Goal: Task Accomplishment & Management: Use online tool/utility

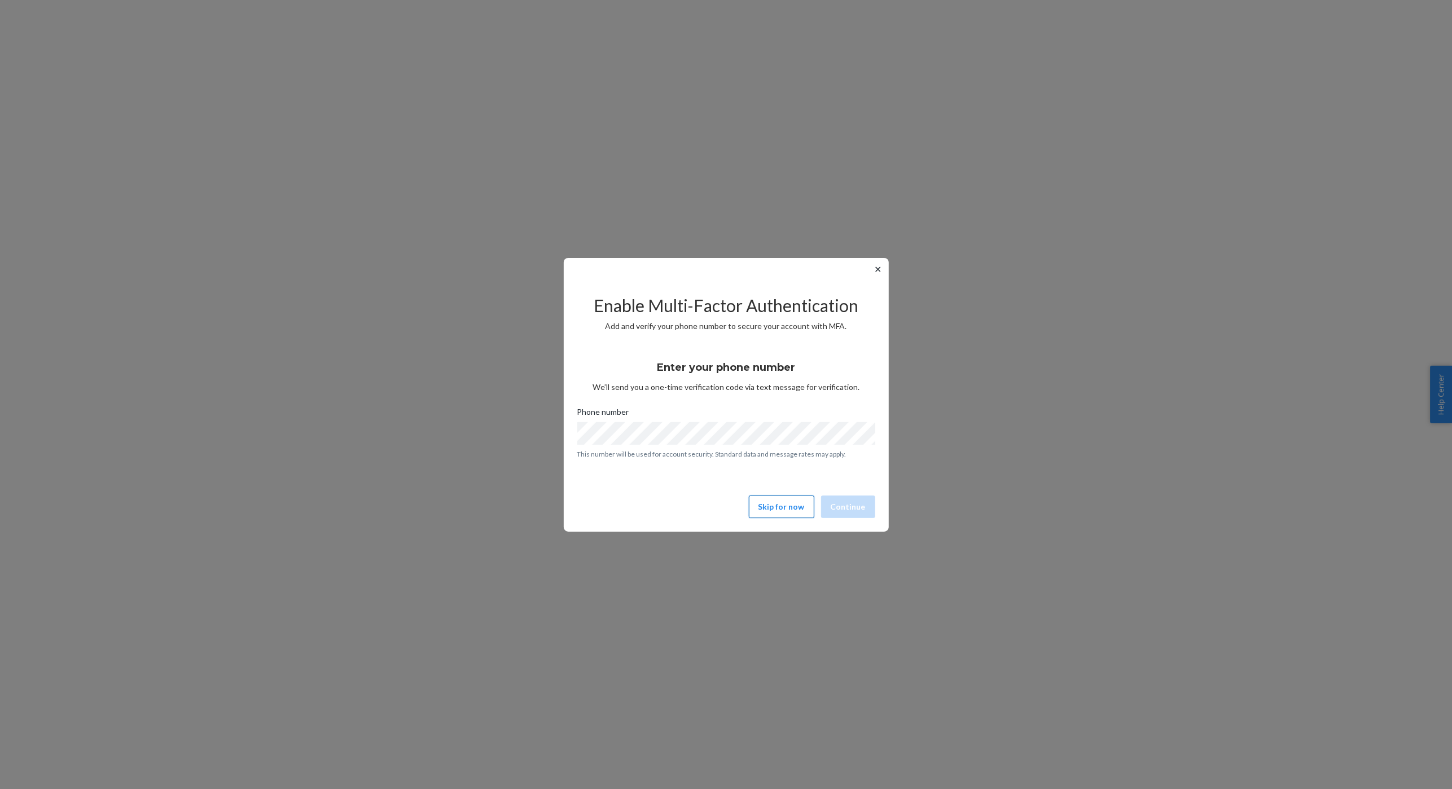
click at [782, 513] on button "Skip for now" at bounding box center [781, 507] width 65 height 23
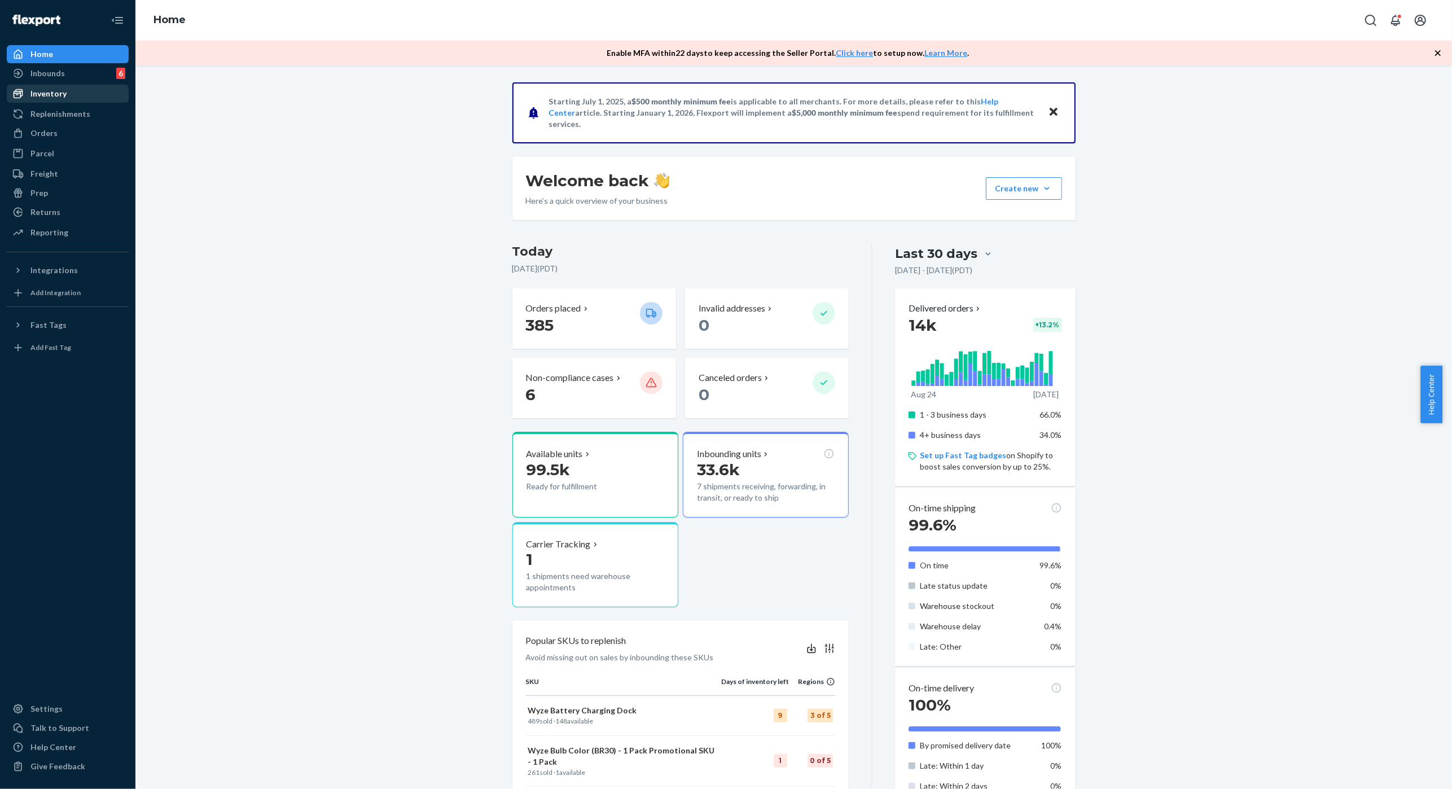
click at [70, 89] on div "Inventory" at bounding box center [68, 94] width 120 height 16
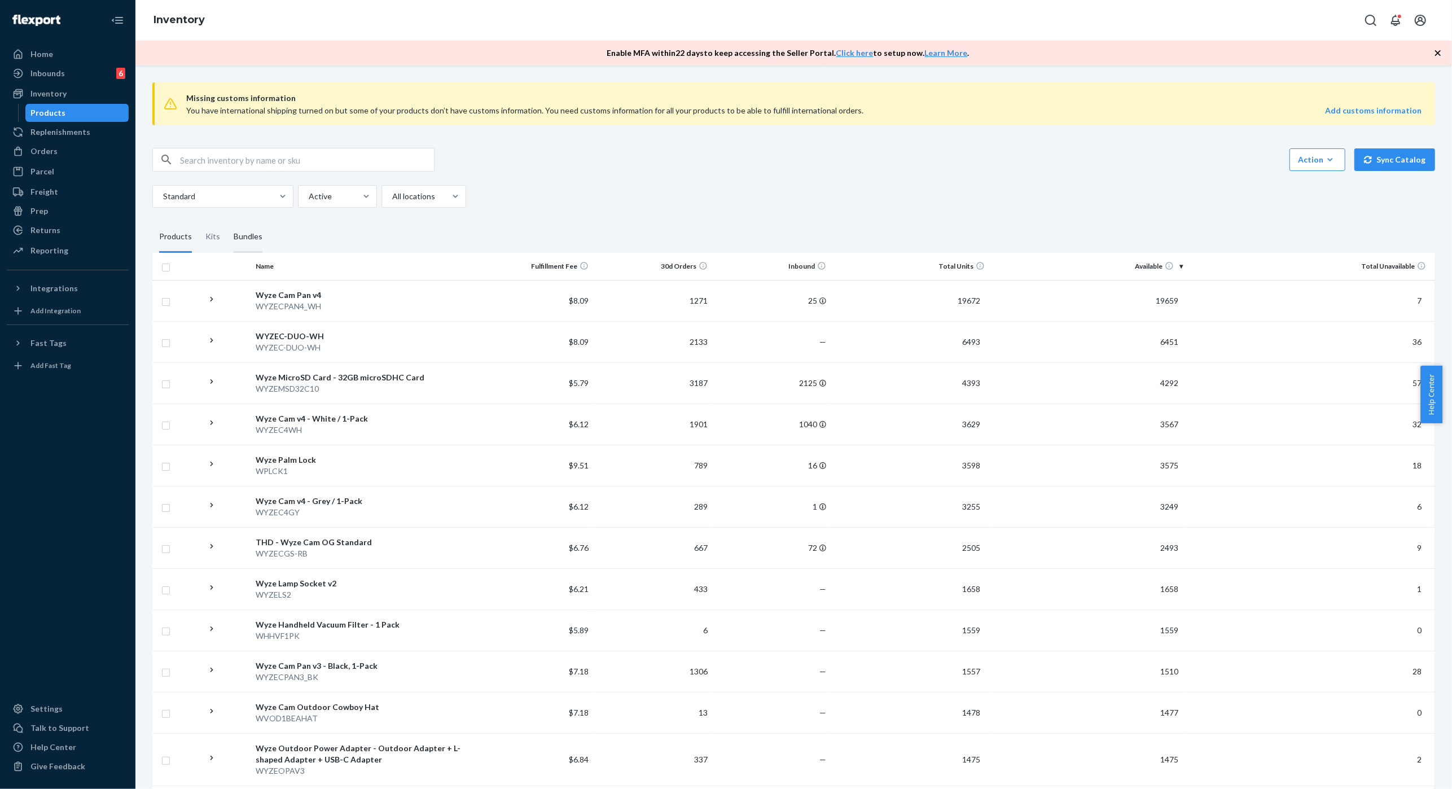
click at [255, 234] on div "Bundles" at bounding box center [248, 237] width 29 height 32
click at [227, 221] on input "Bundles" at bounding box center [227, 221] width 0 height 0
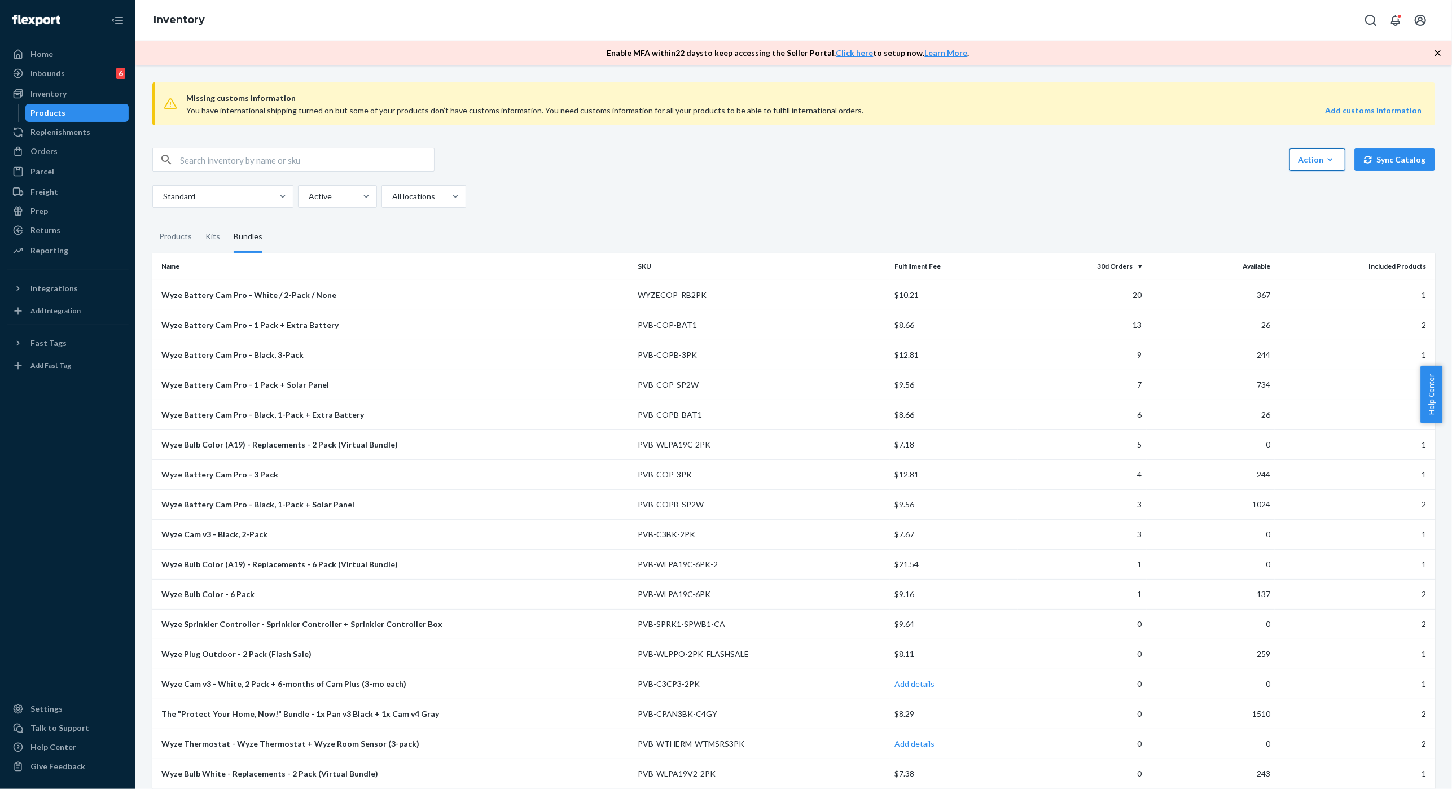
click at [1325, 159] on icon "button" at bounding box center [1330, 159] width 11 height 11
click at [1321, 207] on span "Create kit or bundle" at bounding box center [1363, 211] width 123 height 8
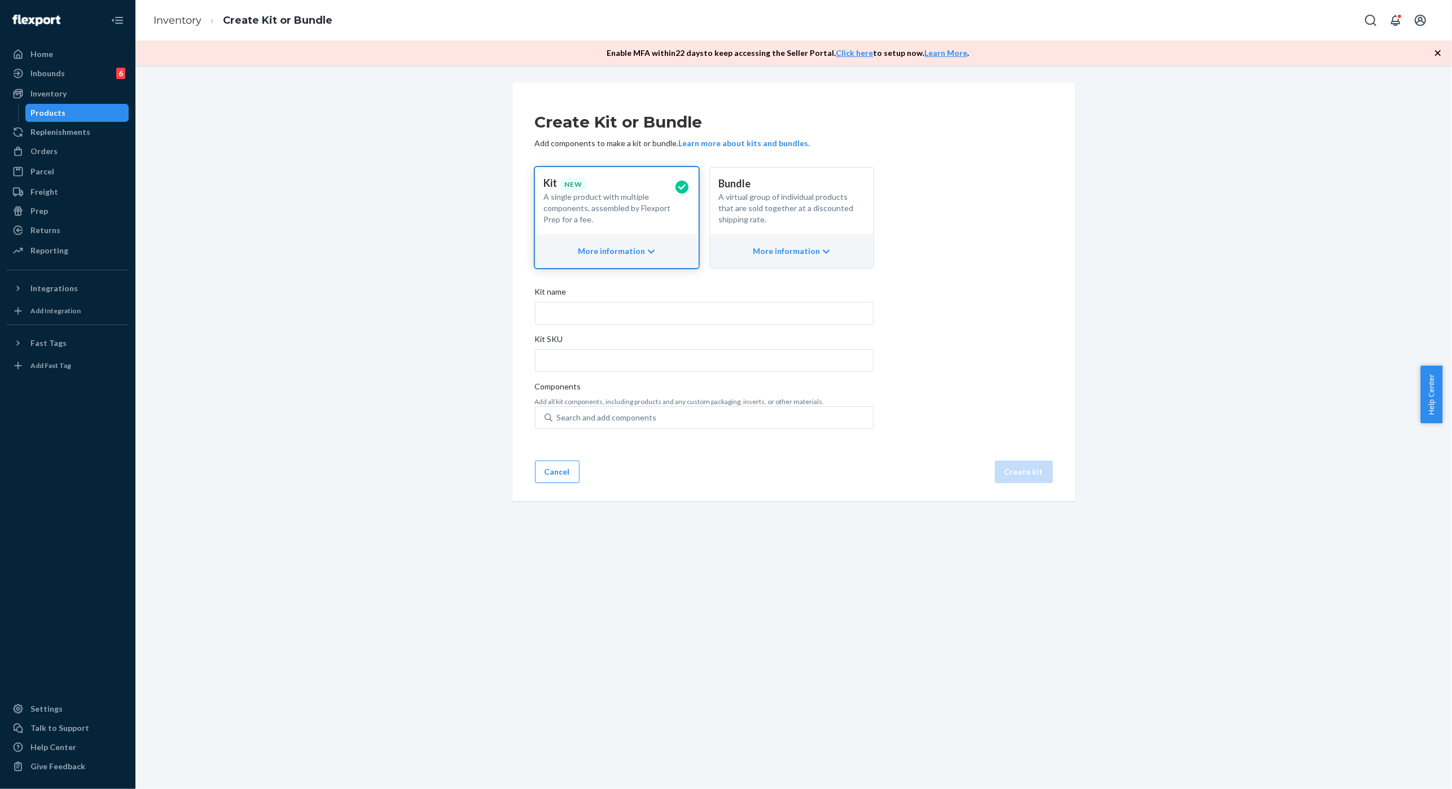
click at [747, 210] on p "A virtual group of individual products that are sold together at a discounted s…" at bounding box center [787, 208] width 137 height 34
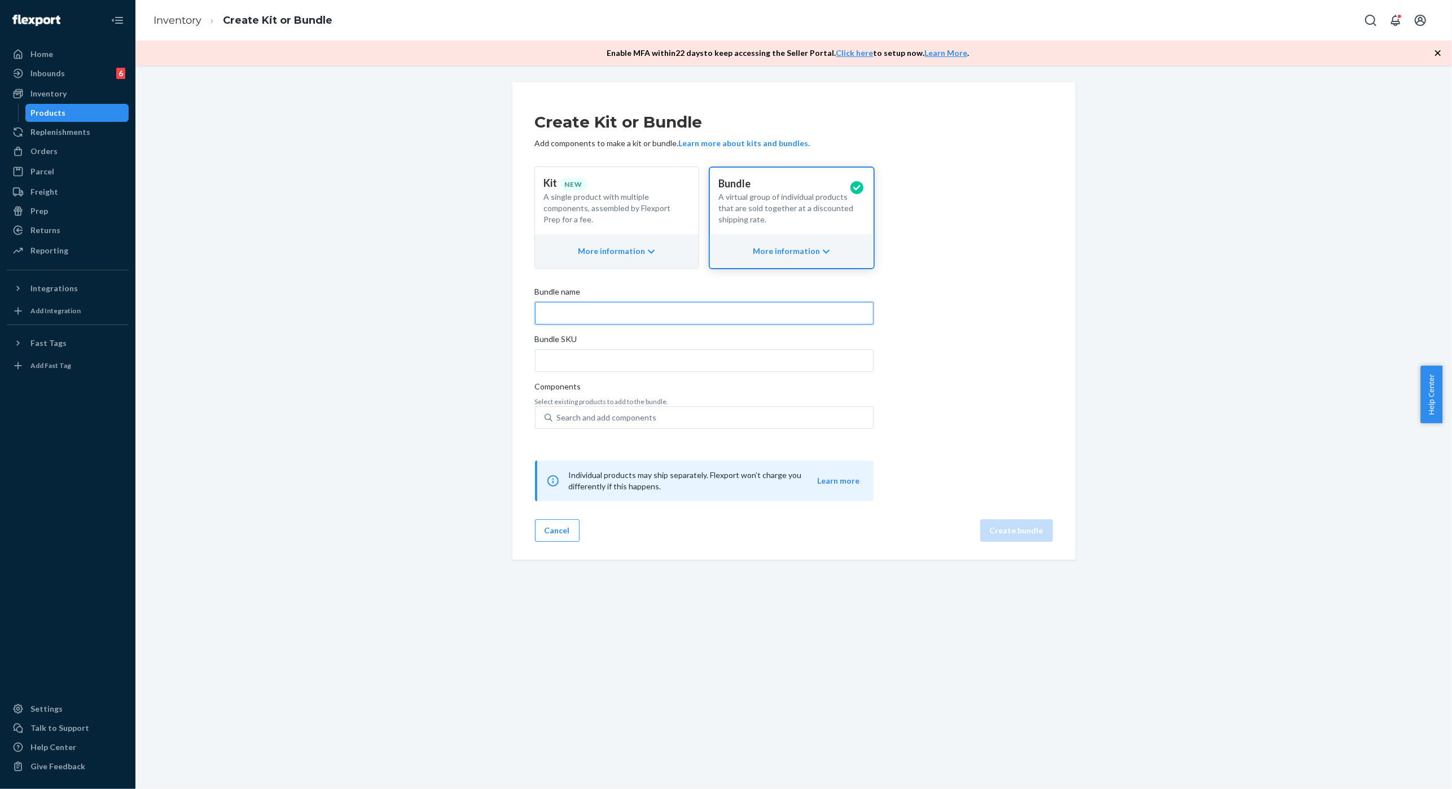
click at [741, 317] on input "Bundle name" at bounding box center [704, 313] width 339 height 23
drag, startPoint x: 668, startPoint y: 314, endPoint x: 566, endPoint y: 315, distance: 102.2
click at [566, 314] on input "Costco Front of House Bundle #2" at bounding box center [704, 313] width 339 height 23
paste input "197528"
type input "Costco Front of House Bundle #2"
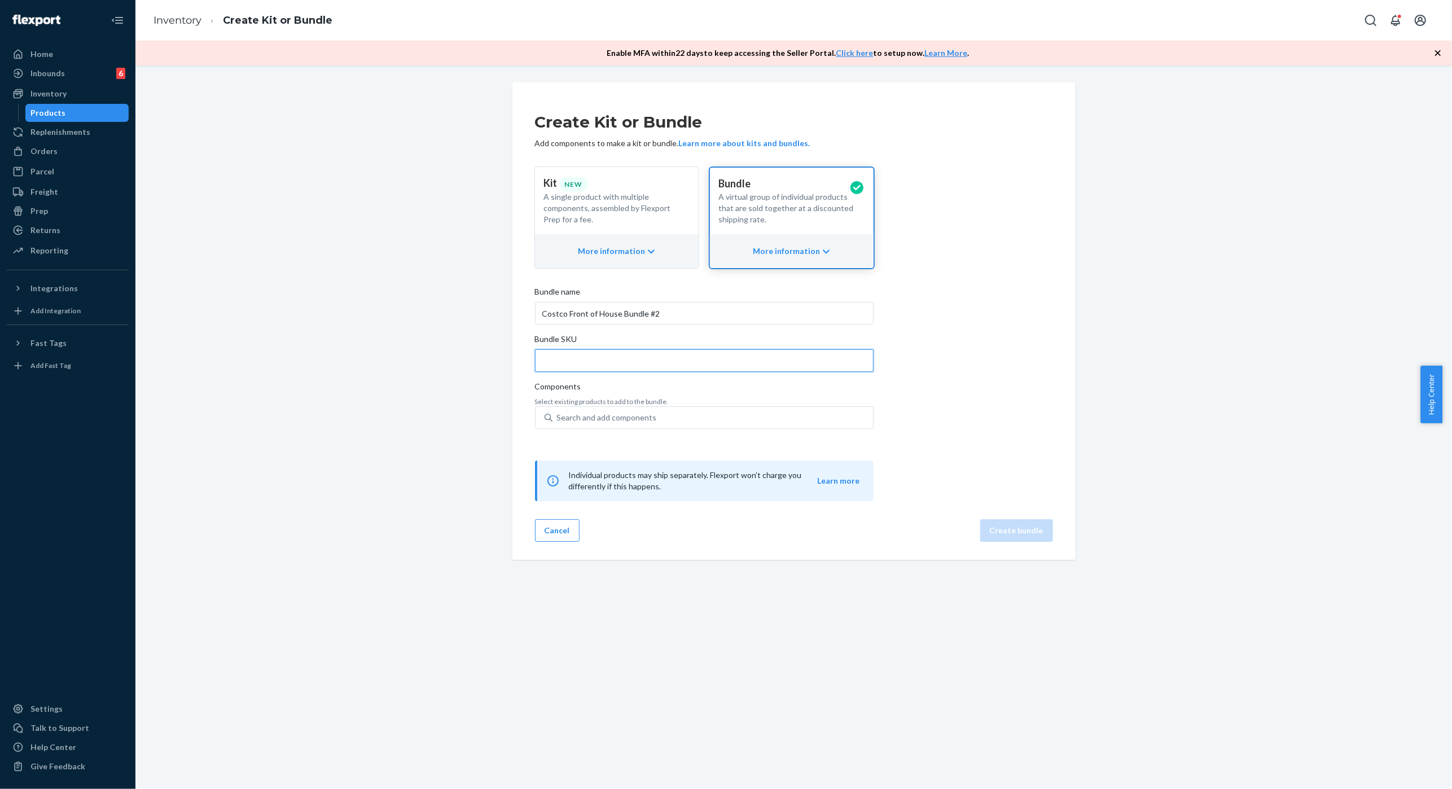
drag, startPoint x: 570, startPoint y: 360, endPoint x: 535, endPoint y: 352, distance: 36.3
click at [570, 359] on input "Bundle SKU" at bounding box center [704, 360] width 339 height 23
paste input "1975282"
type input "1975282"
click at [654, 312] on input "Costco Front of House Bundle #2" at bounding box center [704, 313] width 339 height 23
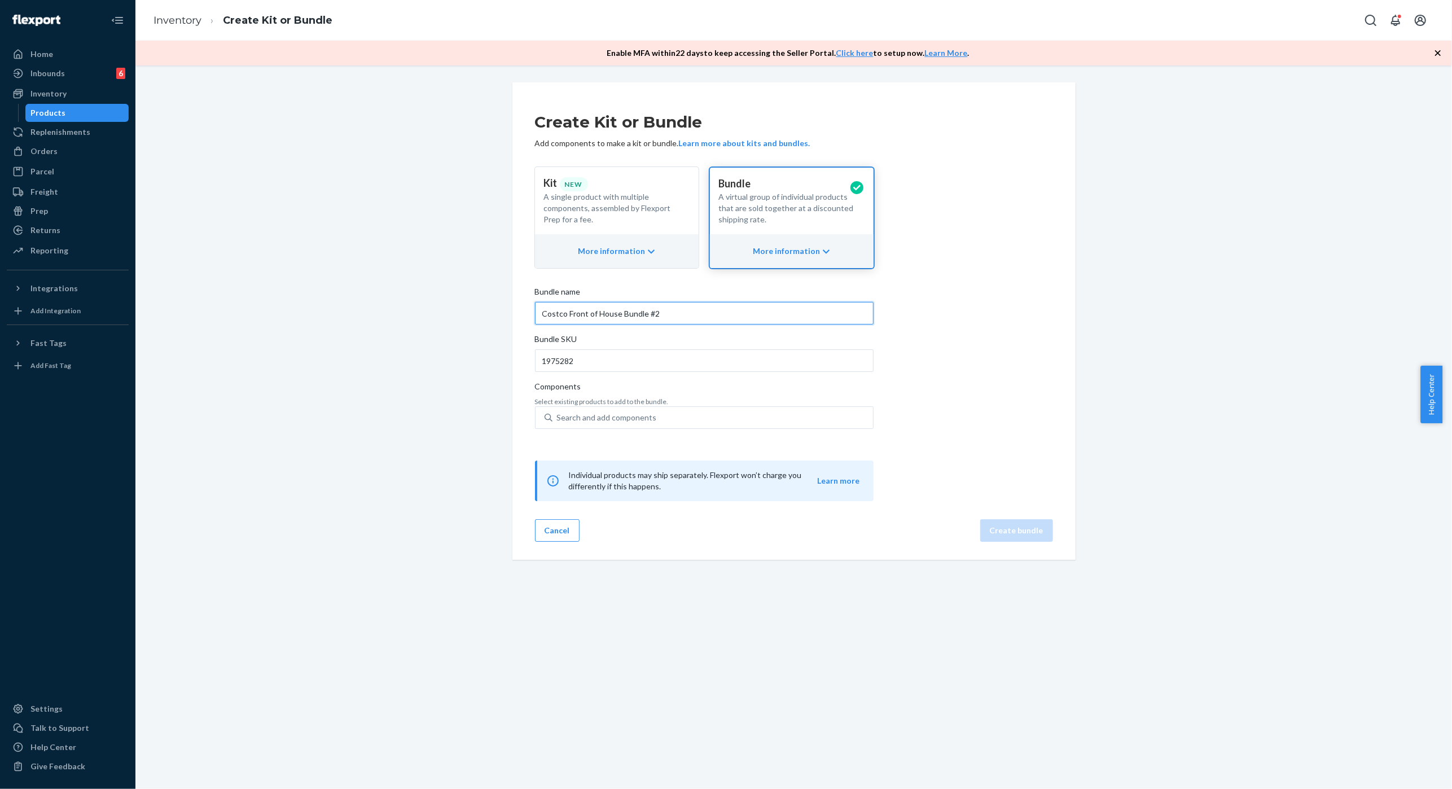
click at [595, 314] on input "Costco Front of House Bundle #2" at bounding box center [704, 313] width 339 height 23
paste input "Wyze Palm Lock + Duo Doorbell"
type input "Costco Wyze Palm Lock + Duo Doorbell"
drag, startPoint x: 608, startPoint y: 365, endPoint x: 610, endPoint y: 416, distance: 51.4
click at [608, 366] on input "1975282" at bounding box center [704, 360] width 339 height 23
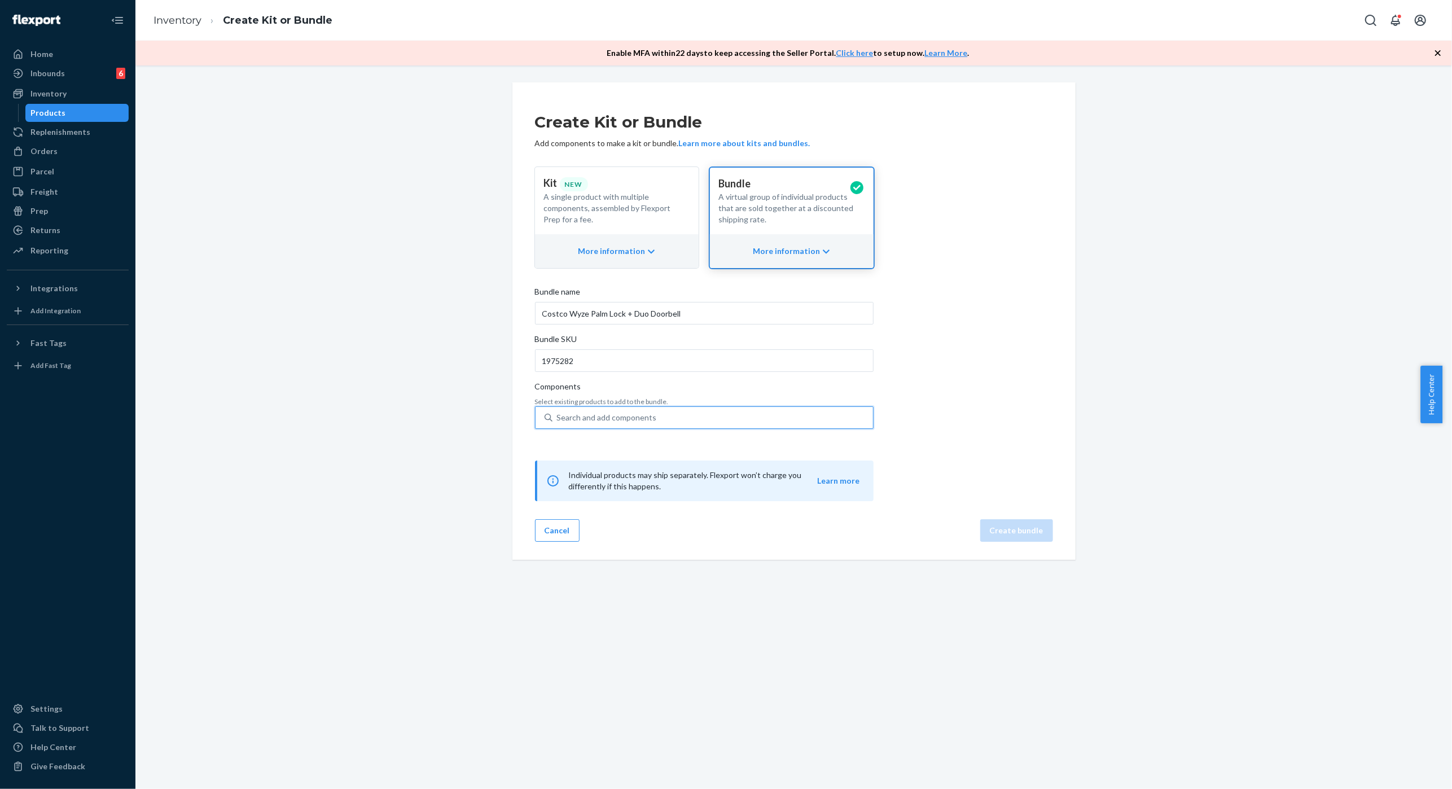
click at [610, 420] on div "Search and add components" at bounding box center [607, 417] width 100 height 11
click at [558, 420] on input "0 results available. Use Up and Down to choose options, press Enter to select t…" at bounding box center [557, 417] width 1 height 11
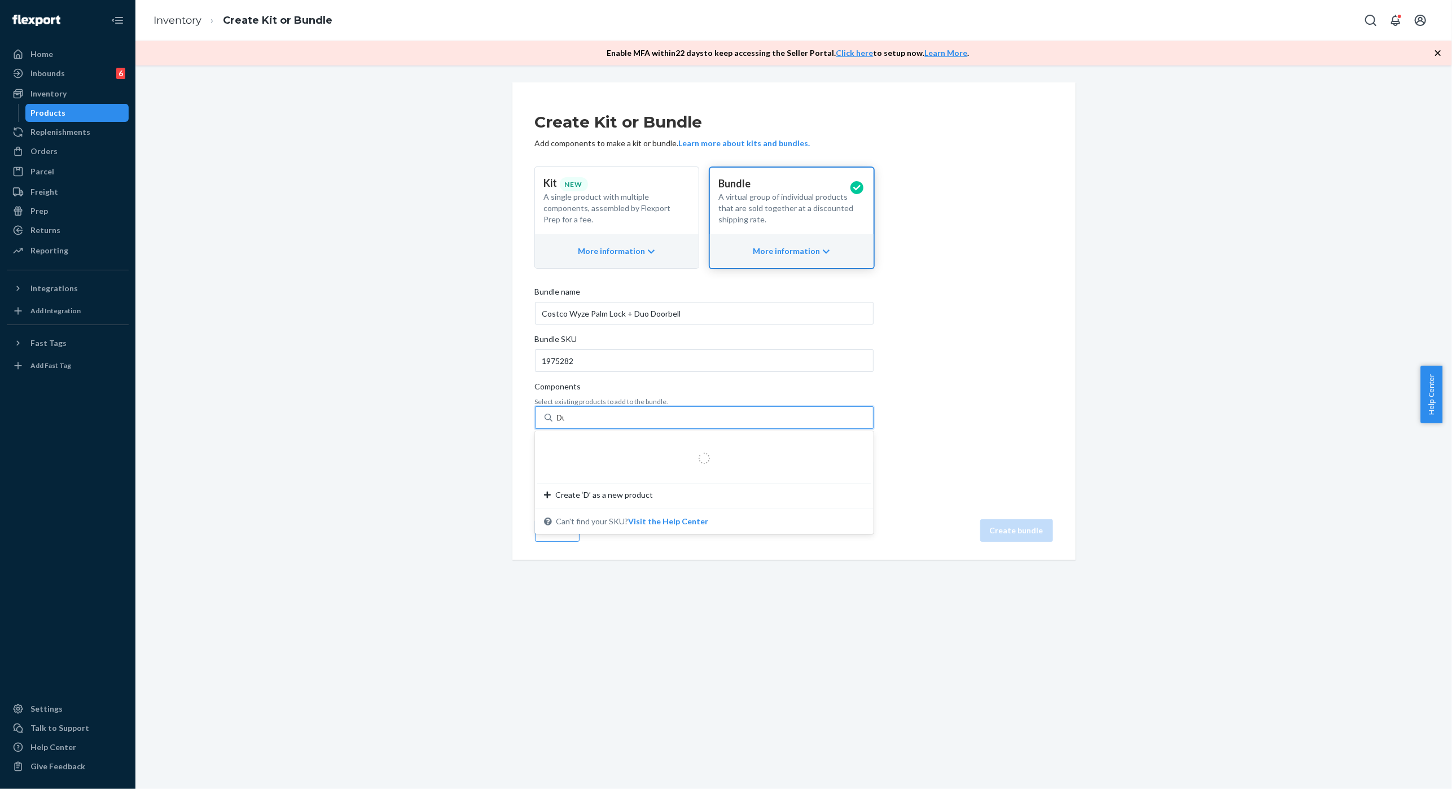
type input "Duo"
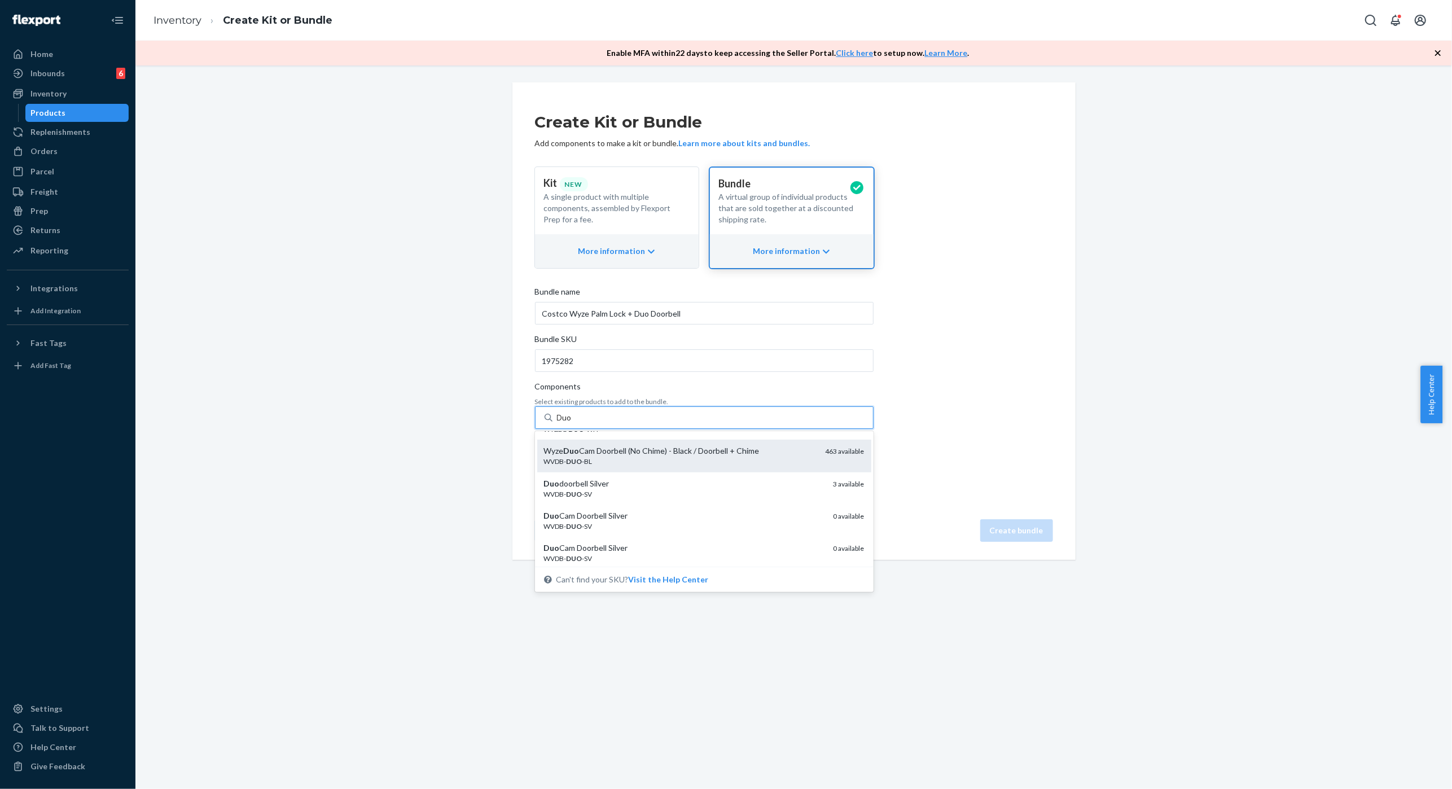
scroll to position [25, 0]
click at [730, 453] on div "Wyze Duo Cam Doorbell (No Chime) - Black / Doorbell + Chime" at bounding box center [680, 451] width 273 height 11
click at [573, 423] on input "Duo" at bounding box center [565, 417] width 16 height 11
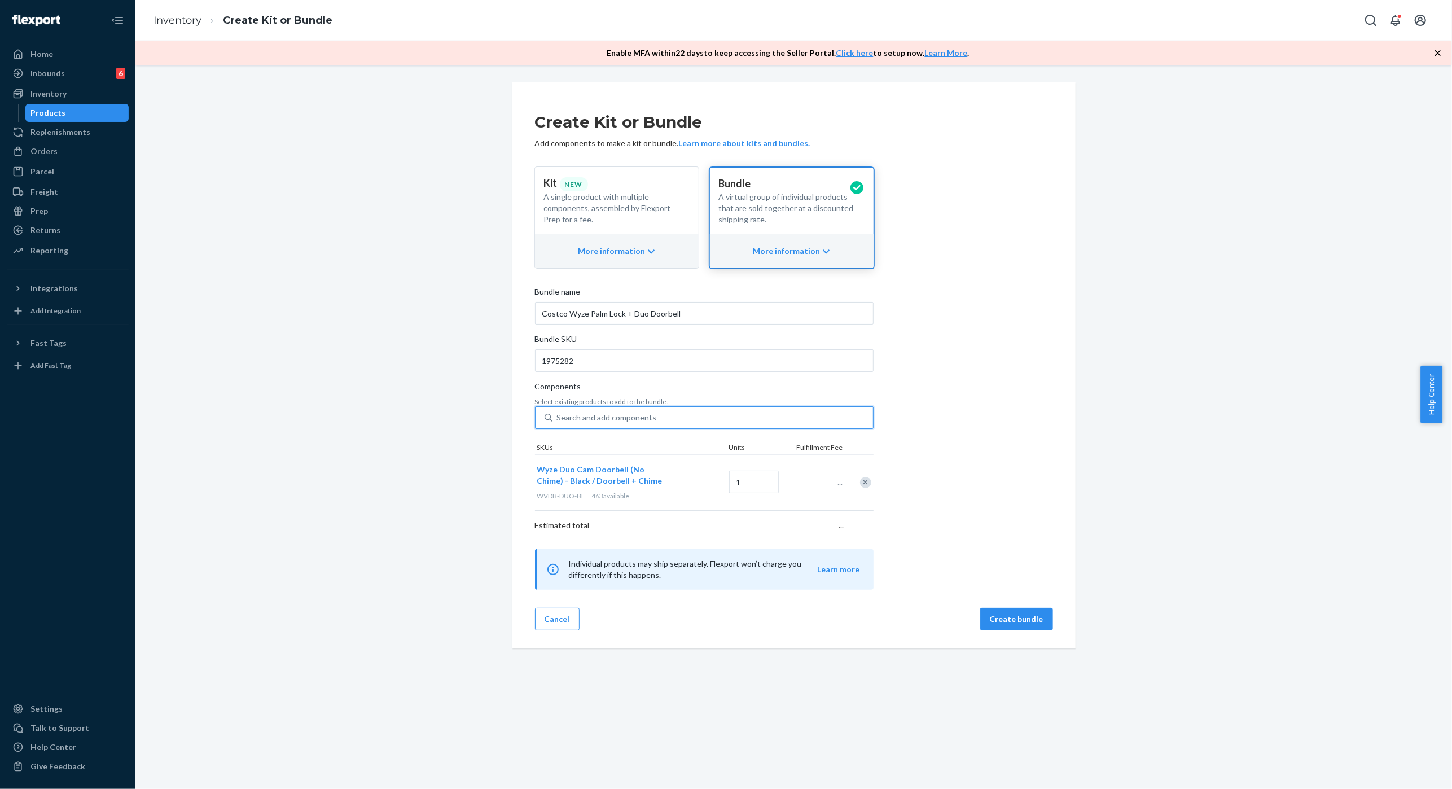
click at [711, 419] on div "Search and add components" at bounding box center [713, 418] width 321 height 20
click at [558, 419] on input "0 results available. Select is focused ,type to refine list, press Down to open…" at bounding box center [557, 417] width 1 height 11
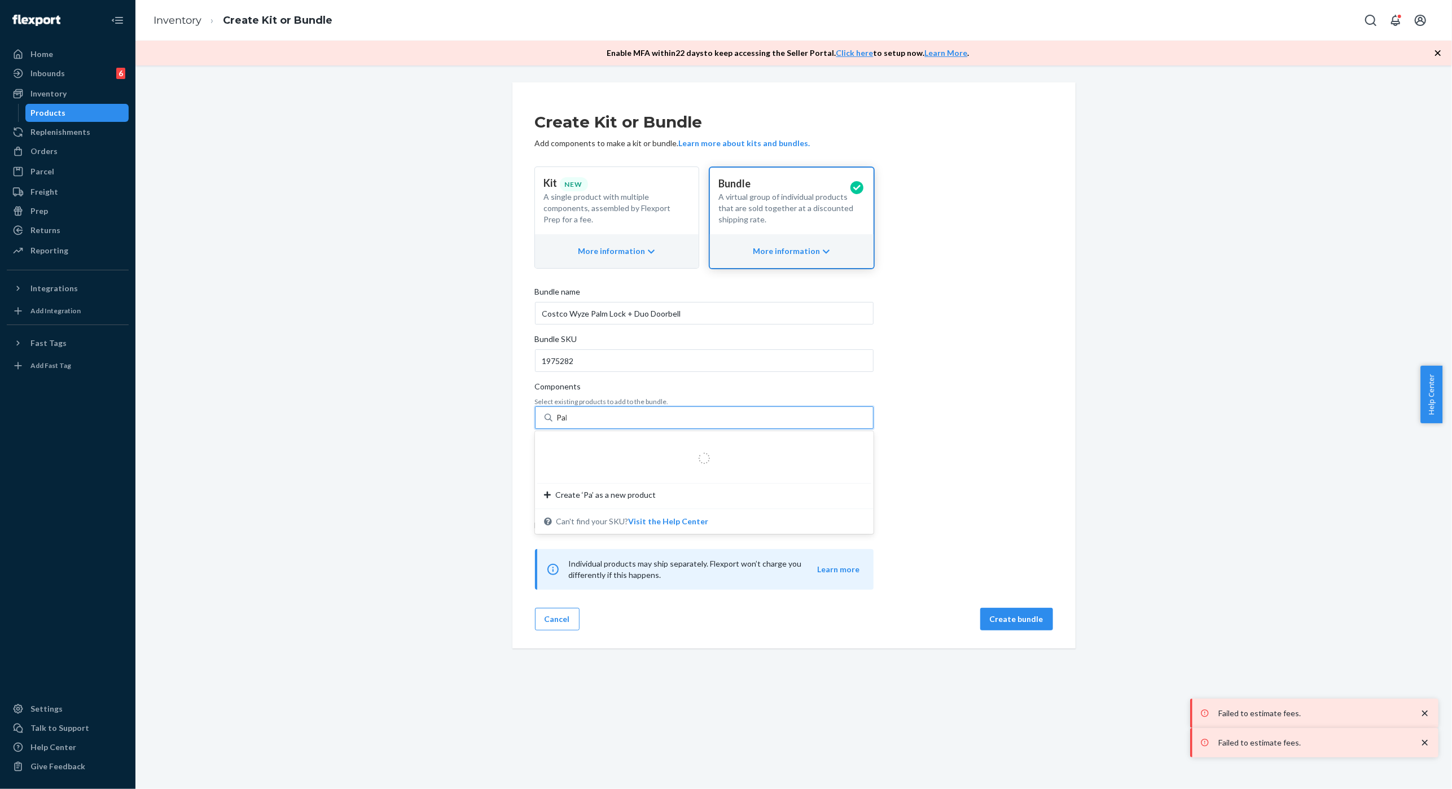
type input "Palm"
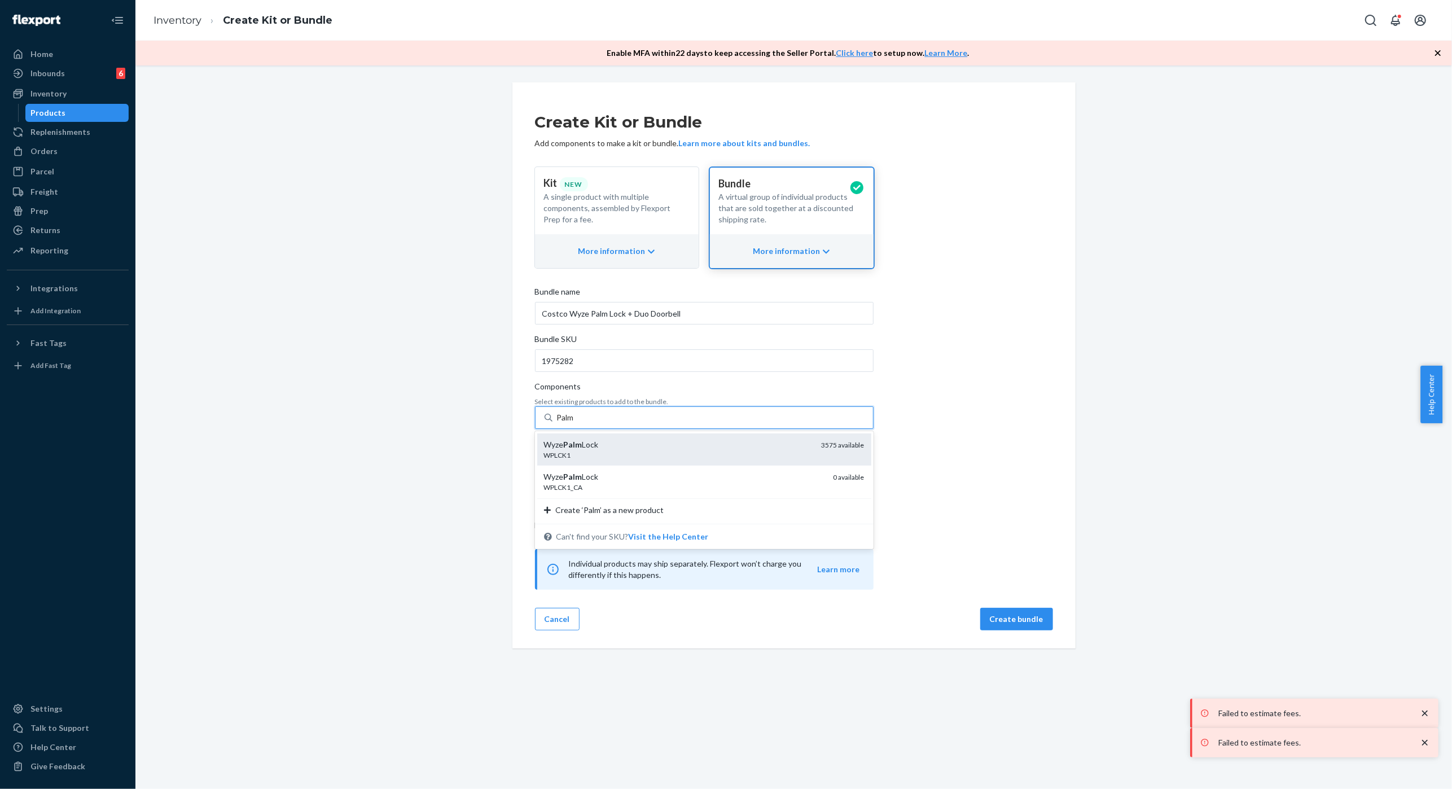
click at [686, 452] on div "WPLCK1" at bounding box center [678, 455] width 269 height 10
click at [575, 423] on input "Palm" at bounding box center [566, 417] width 18 height 11
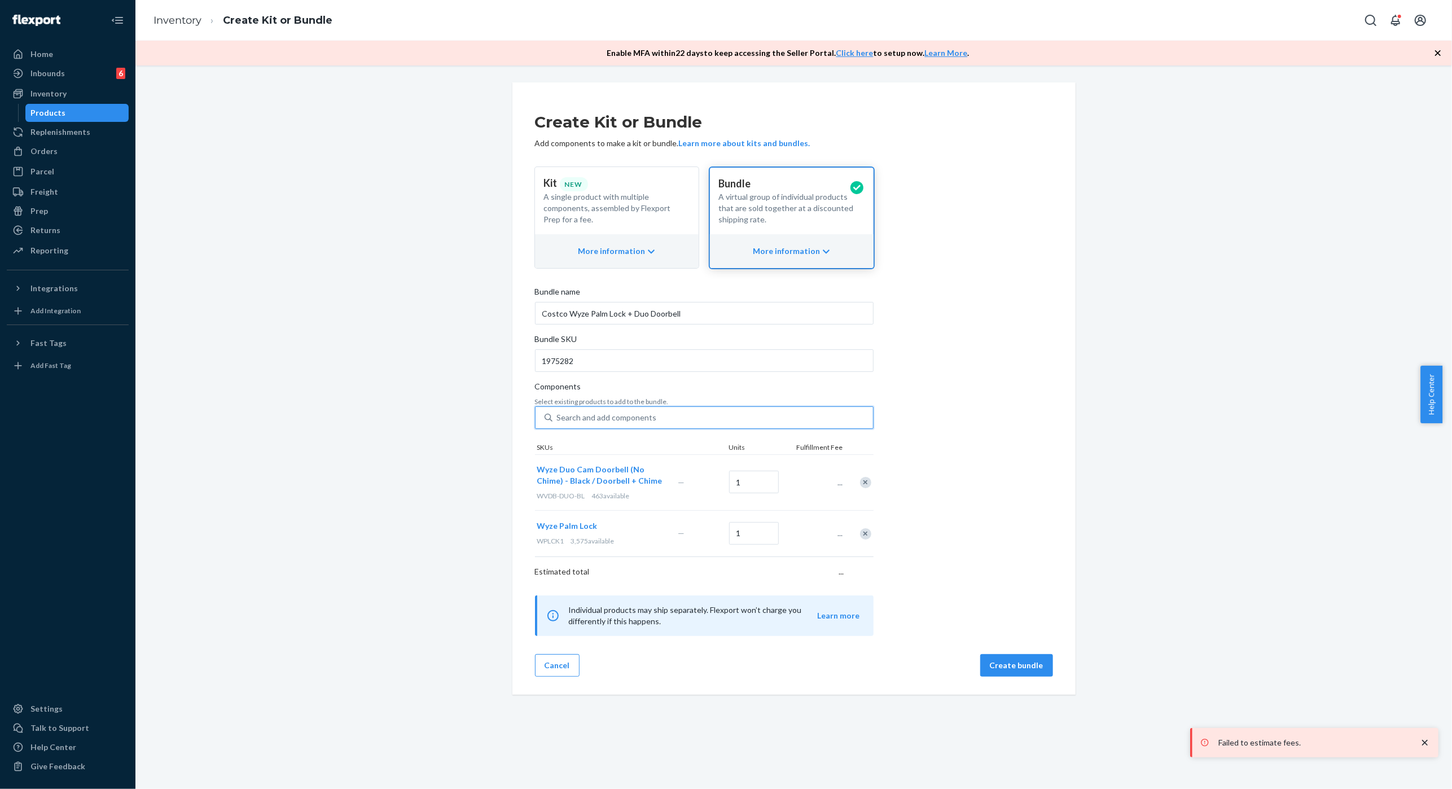
click at [945, 534] on div "Create Kit or Bundle Add components to make a kit or bundle. Learn more about k…" at bounding box center [794, 368] width 518 height 536
click at [1011, 661] on button "Create bundle" at bounding box center [1016, 665] width 73 height 23
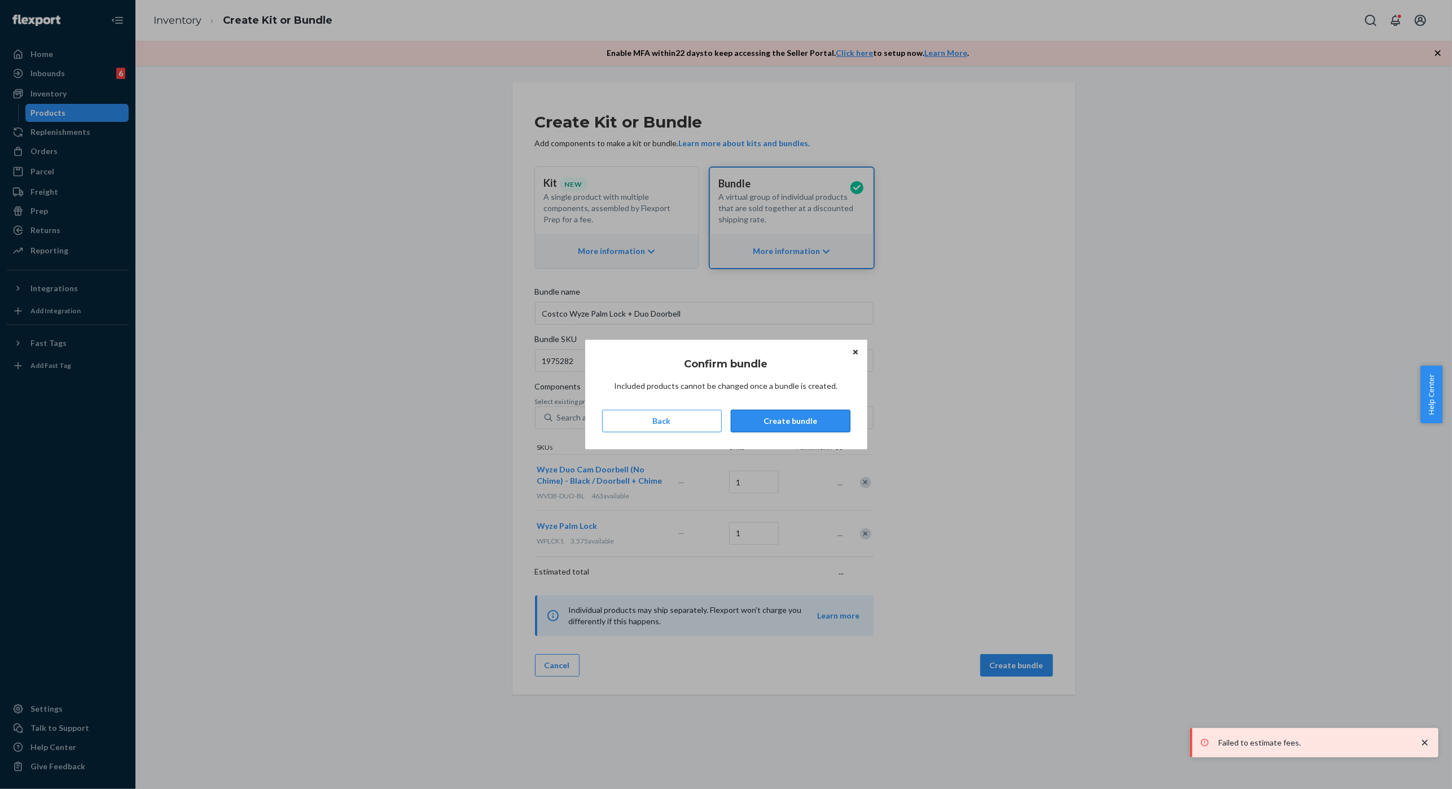
click at [802, 431] on div "Confirm bundle Included products cannot be changed once a bundle is created. Ba…" at bounding box center [726, 395] width 248 height 94
click at [806, 420] on button "Create bundle" at bounding box center [791, 421] width 120 height 23
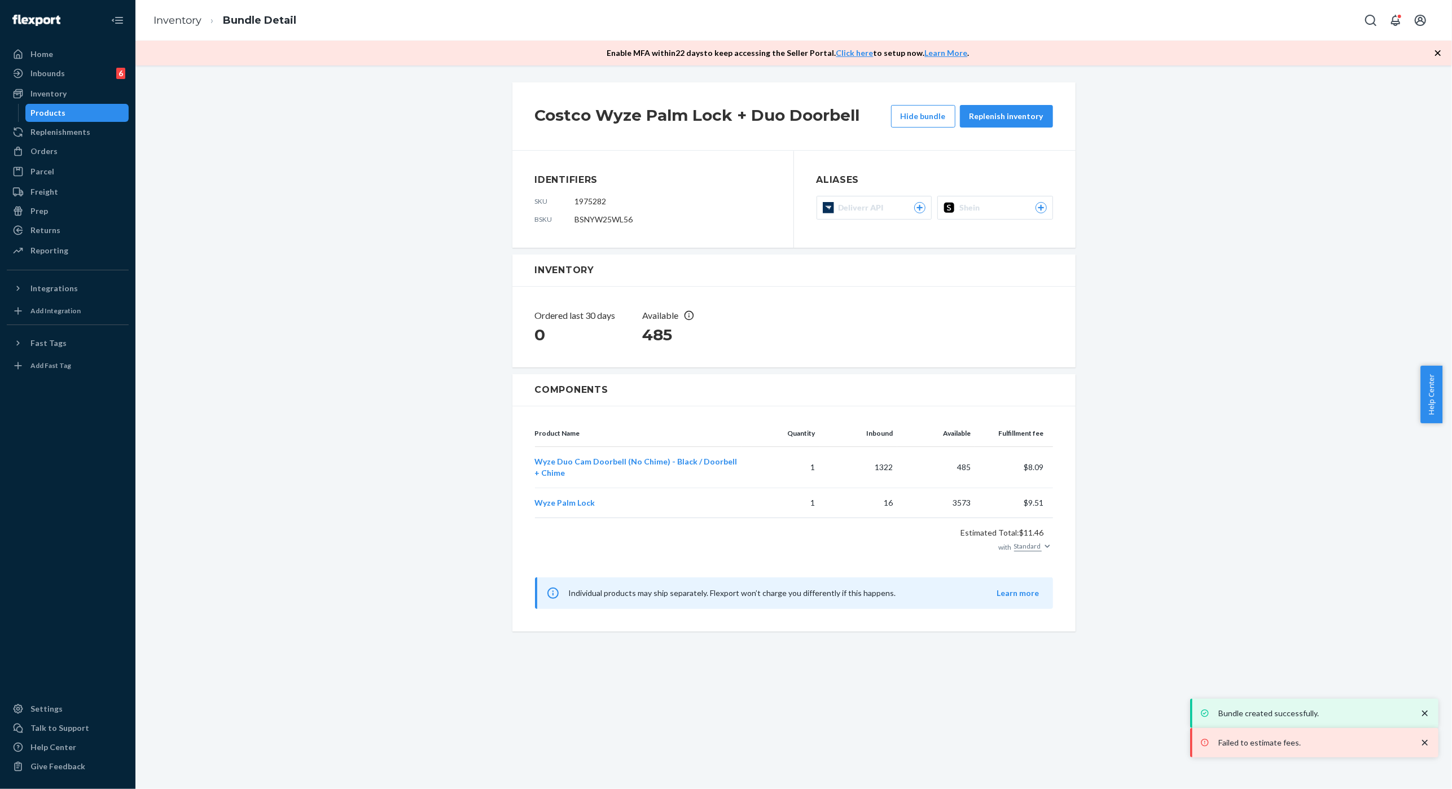
drag, startPoint x: 1250, startPoint y: 316, endPoint x: 1149, endPoint y: 315, distance: 101.6
click at [1246, 313] on div "Costco Wyze Palm Lock + Duo Doorbell Hide bundle Replenish inventory Identifier…" at bounding box center [794, 357] width 1300 height 556
click at [78, 92] on div "Inventory" at bounding box center [68, 94] width 120 height 16
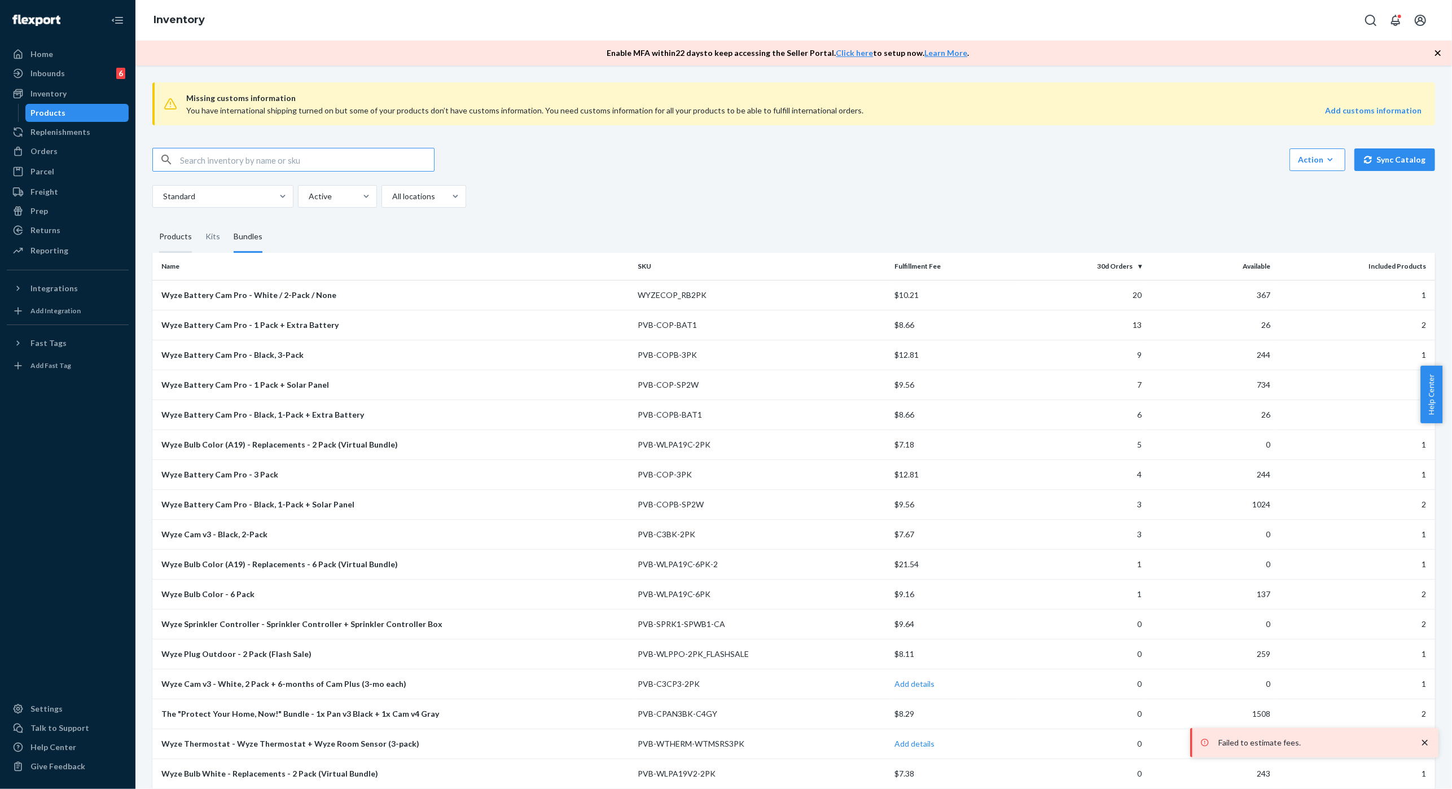
click at [169, 244] on div "Products" at bounding box center [175, 237] width 33 height 32
click at [152, 221] on input "Products" at bounding box center [152, 221] width 0 height 0
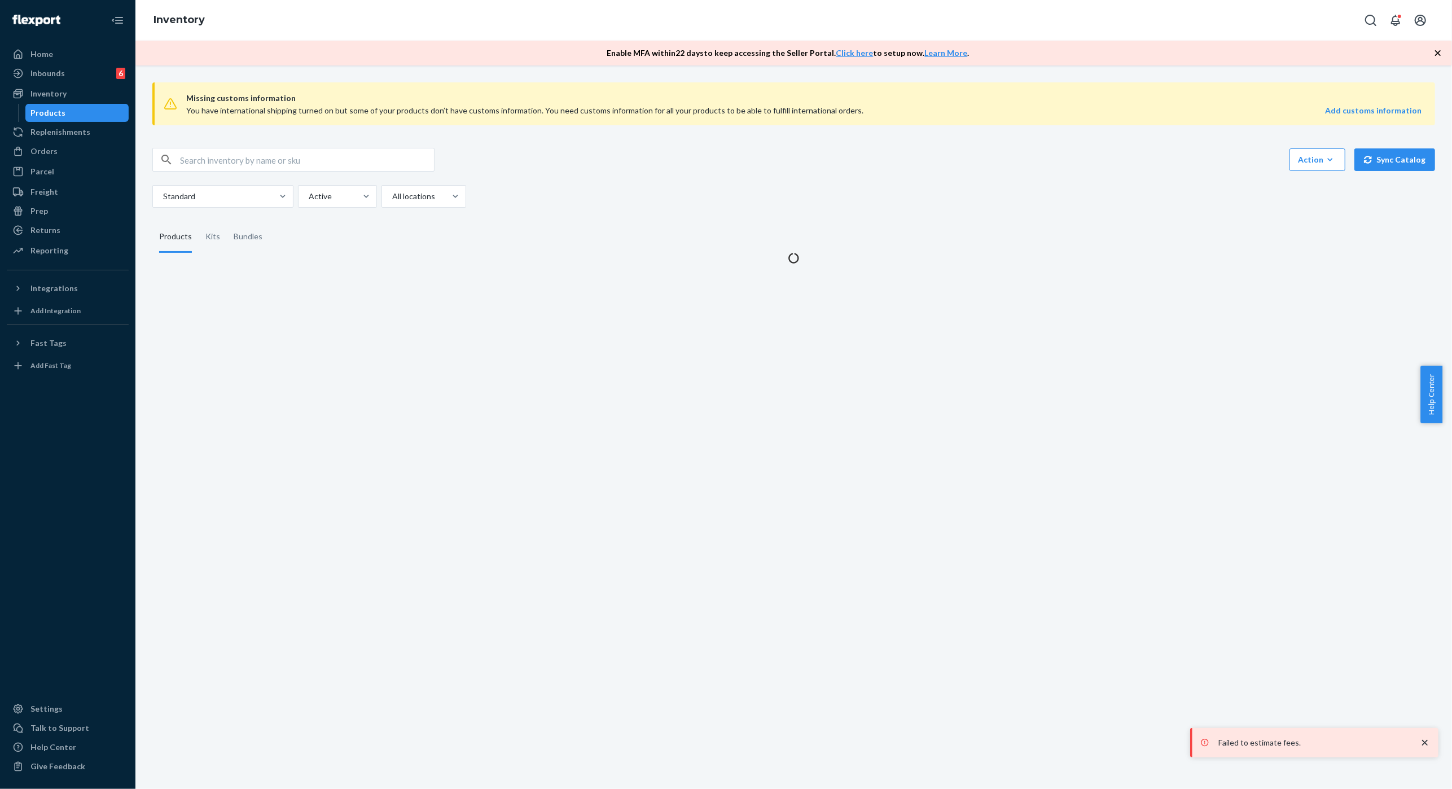
click at [216, 164] on input "text" at bounding box center [307, 159] width 254 height 23
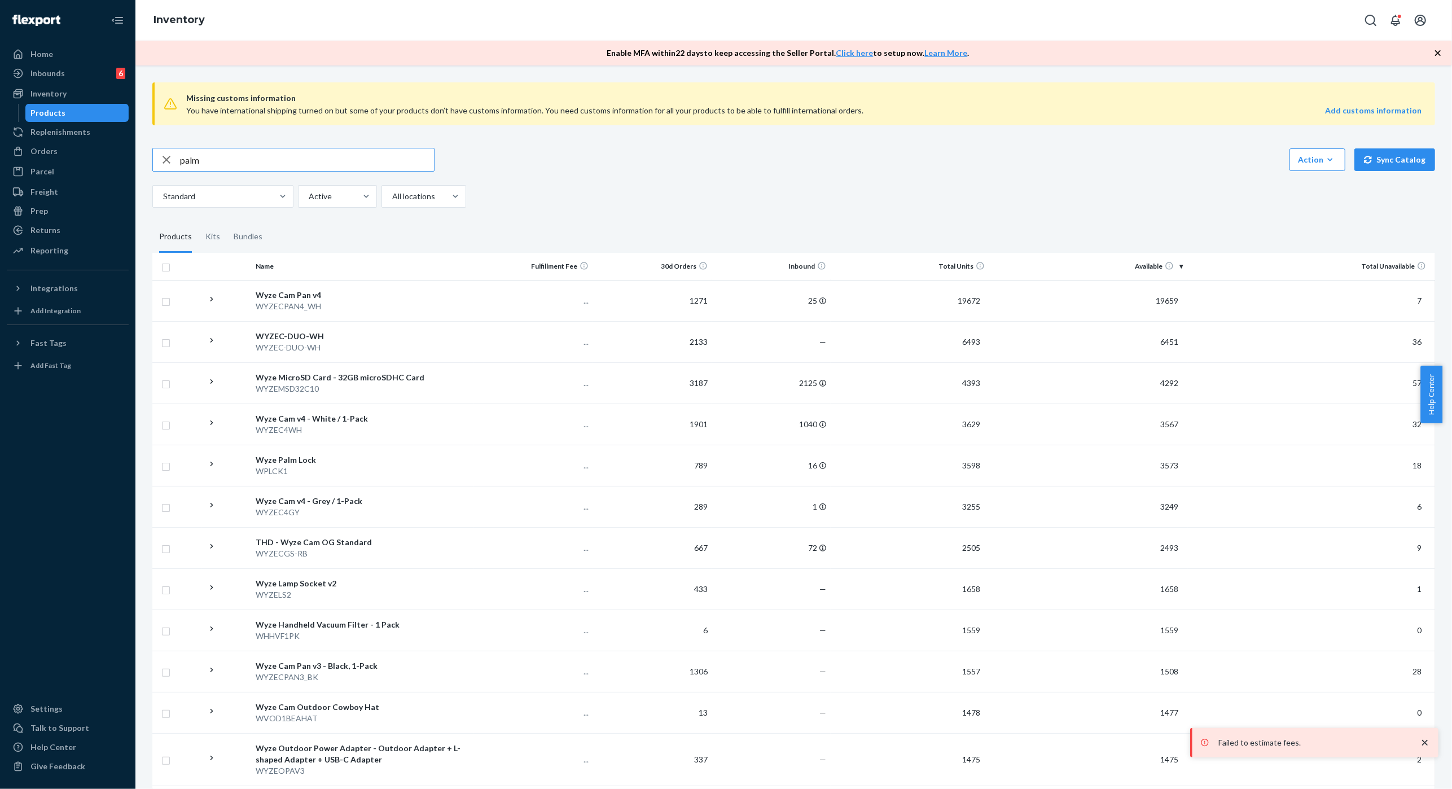
type input "palm"
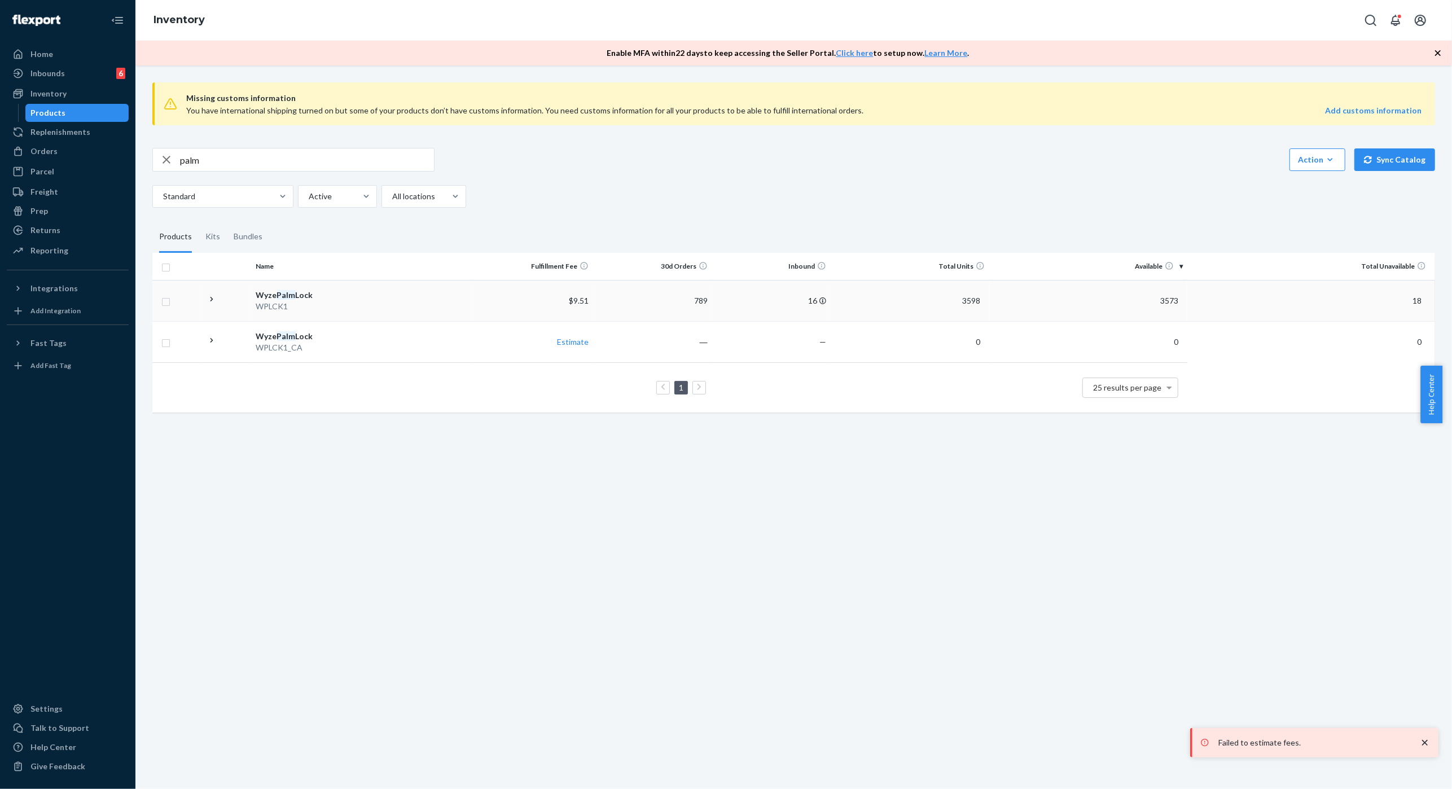
click at [331, 306] on div "WPLCK1" at bounding box center [363, 306] width 214 height 11
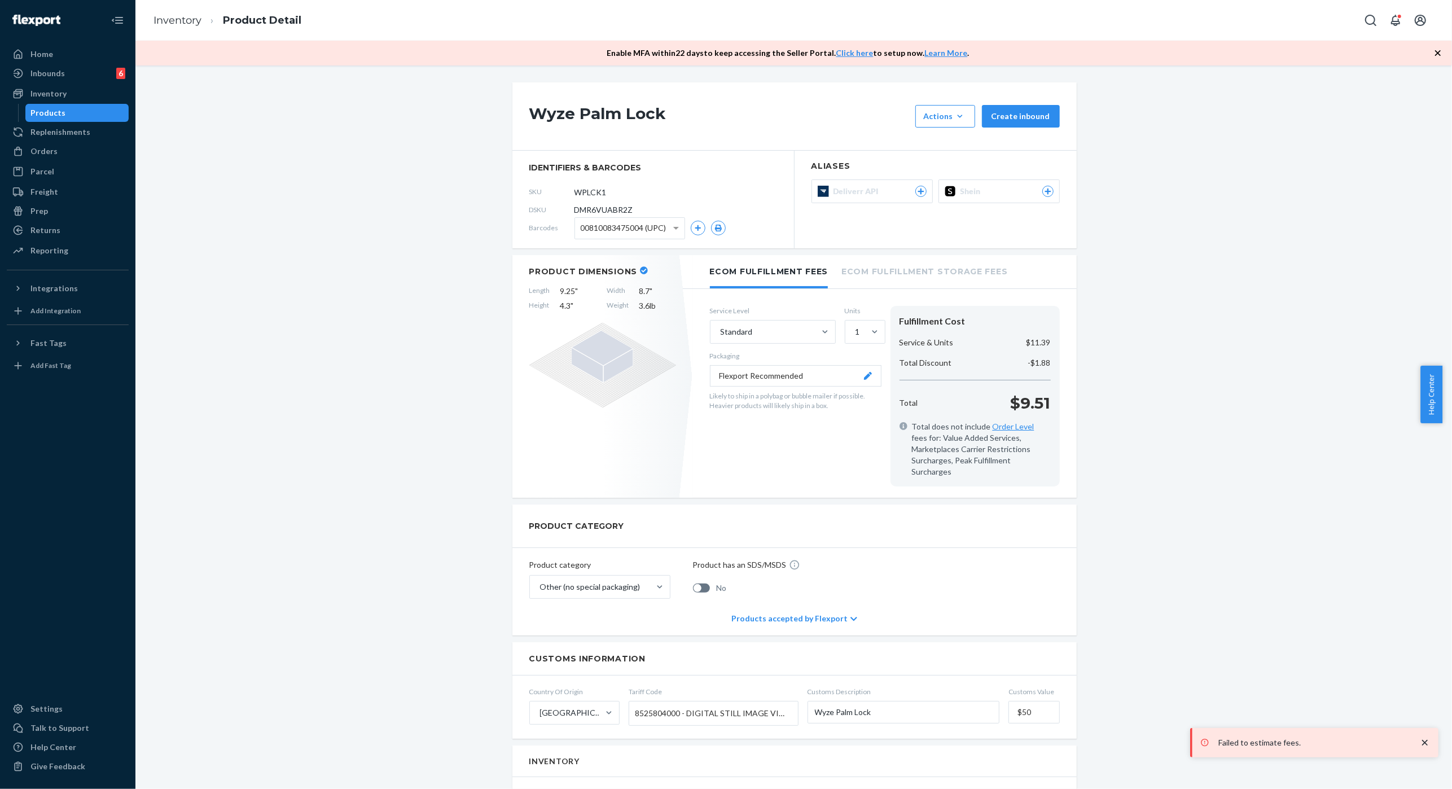
click at [600, 211] on span "DMR6VUABR2Z" at bounding box center [604, 209] width 59 height 11
click at [601, 211] on span "DMR6VUABR2Z" at bounding box center [604, 209] width 59 height 11
copy span "DMR6VUABR2Z"
click at [581, 195] on input "WPLCK1" at bounding box center [625, 191] width 88 height 21
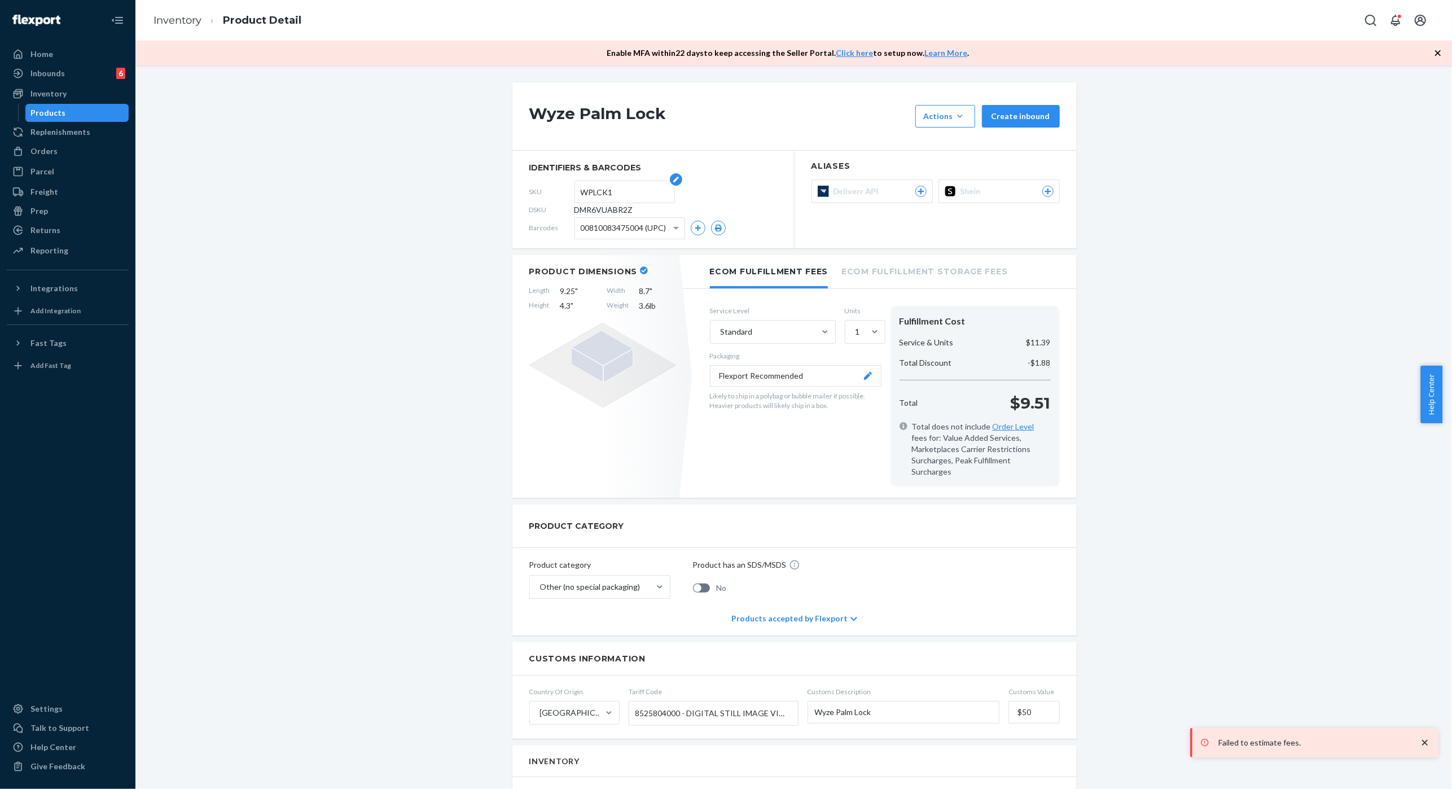
click at [581, 195] on input "WPLCK1" at bounding box center [625, 191] width 88 height 21
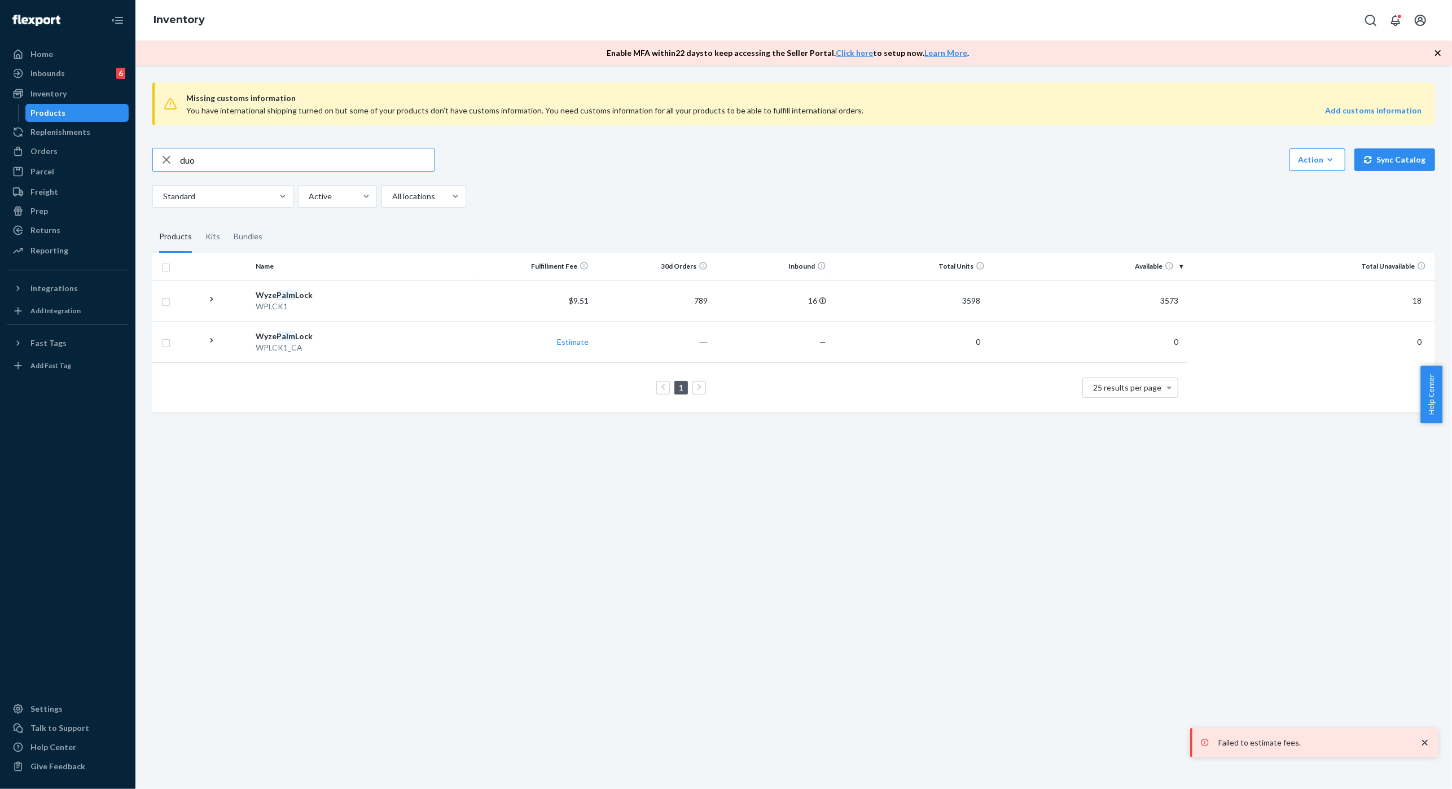
type input "duo"
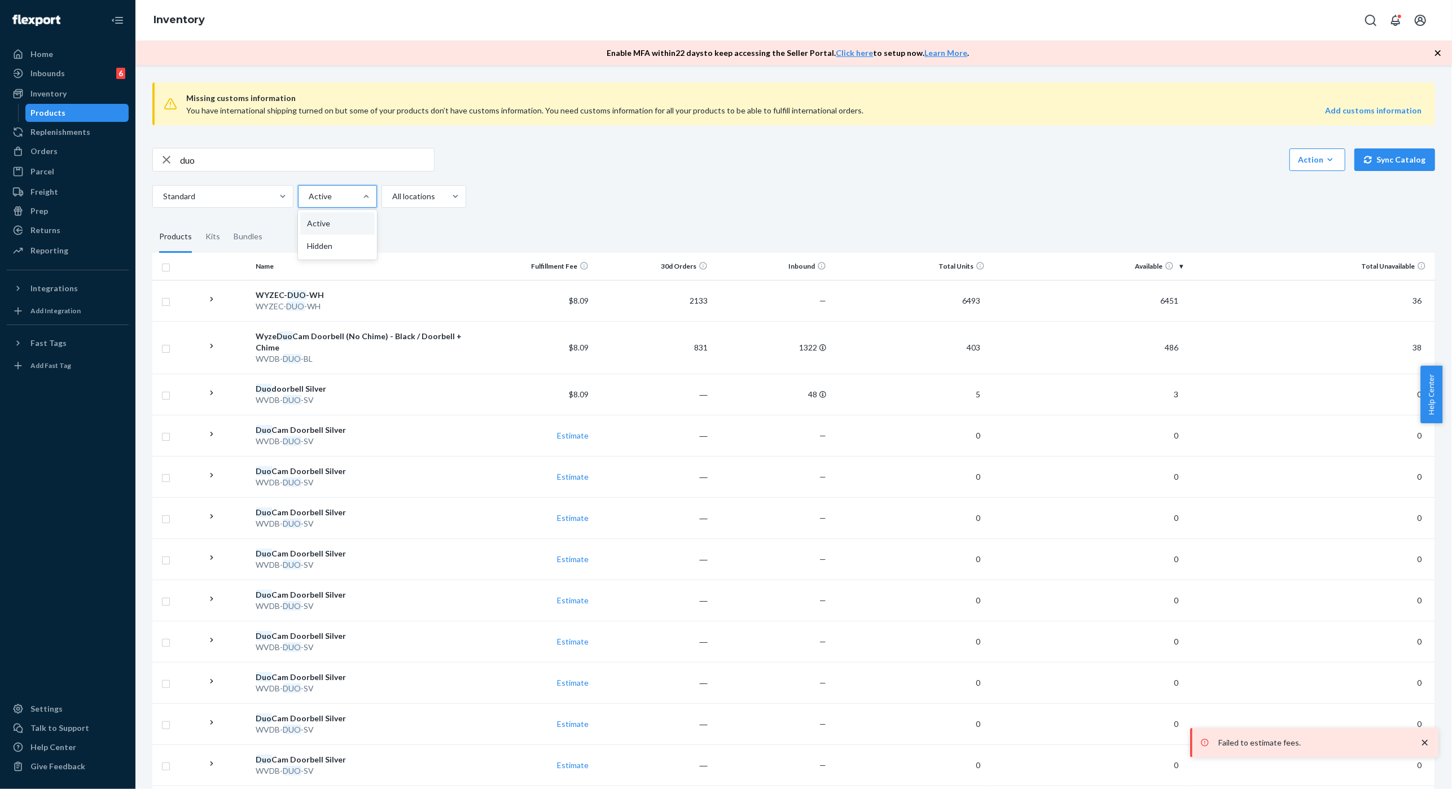
drag, startPoint x: 421, startPoint y: 252, endPoint x: 430, endPoint y: 256, distance: 9.3
click at [422, 252] on div "Missing customs information You have international shipping turned on but some …" at bounding box center [794, 727] width 1300 height 1309
click at [367, 343] on div "Wyze Duo Cam Doorbell (No Chime) - Black / Doorbell + Chime" at bounding box center [363, 342] width 214 height 23
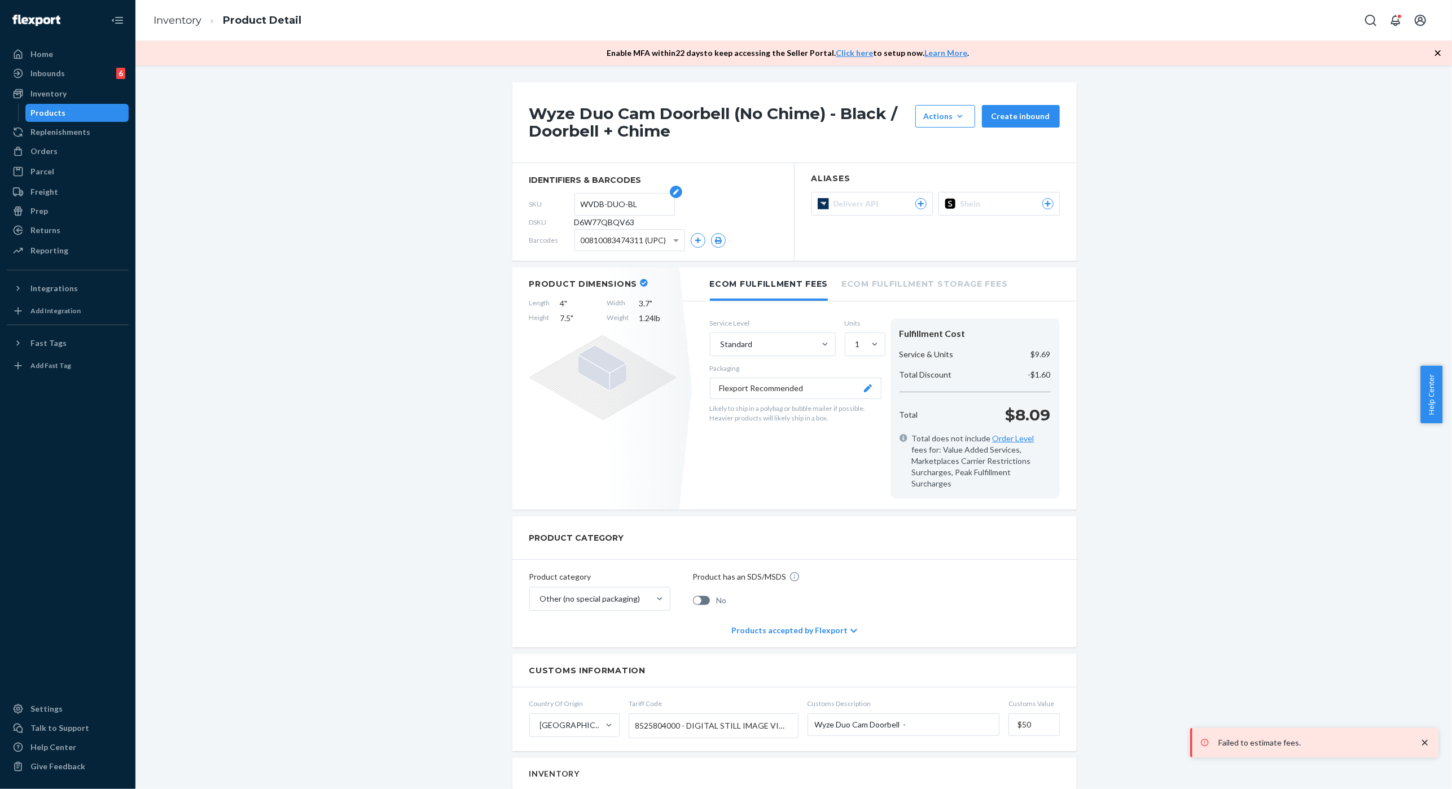
click at [610, 199] on input "WVDB-DUO-BL" at bounding box center [625, 204] width 88 height 21
click at [610, 200] on input "WVDB-DUO-BL" at bounding box center [625, 204] width 88 height 21
drag, startPoint x: 444, startPoint y: 190, endPoint x: 450, endPoint y: 179, distance: 12.7
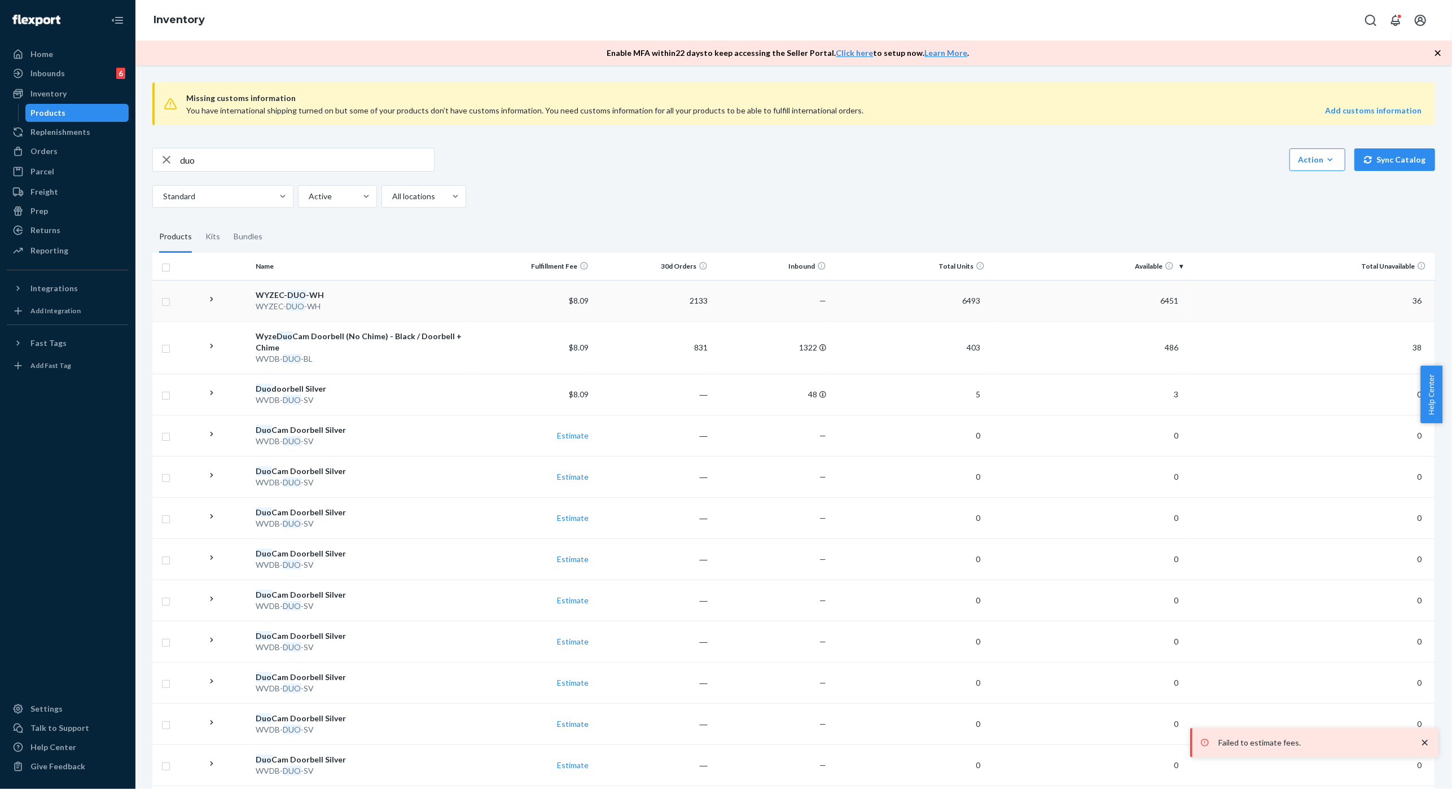
click at [279, 305] on div "WYZEC- DUO -WH" at bounding box center [363, 306] width 214 height 11
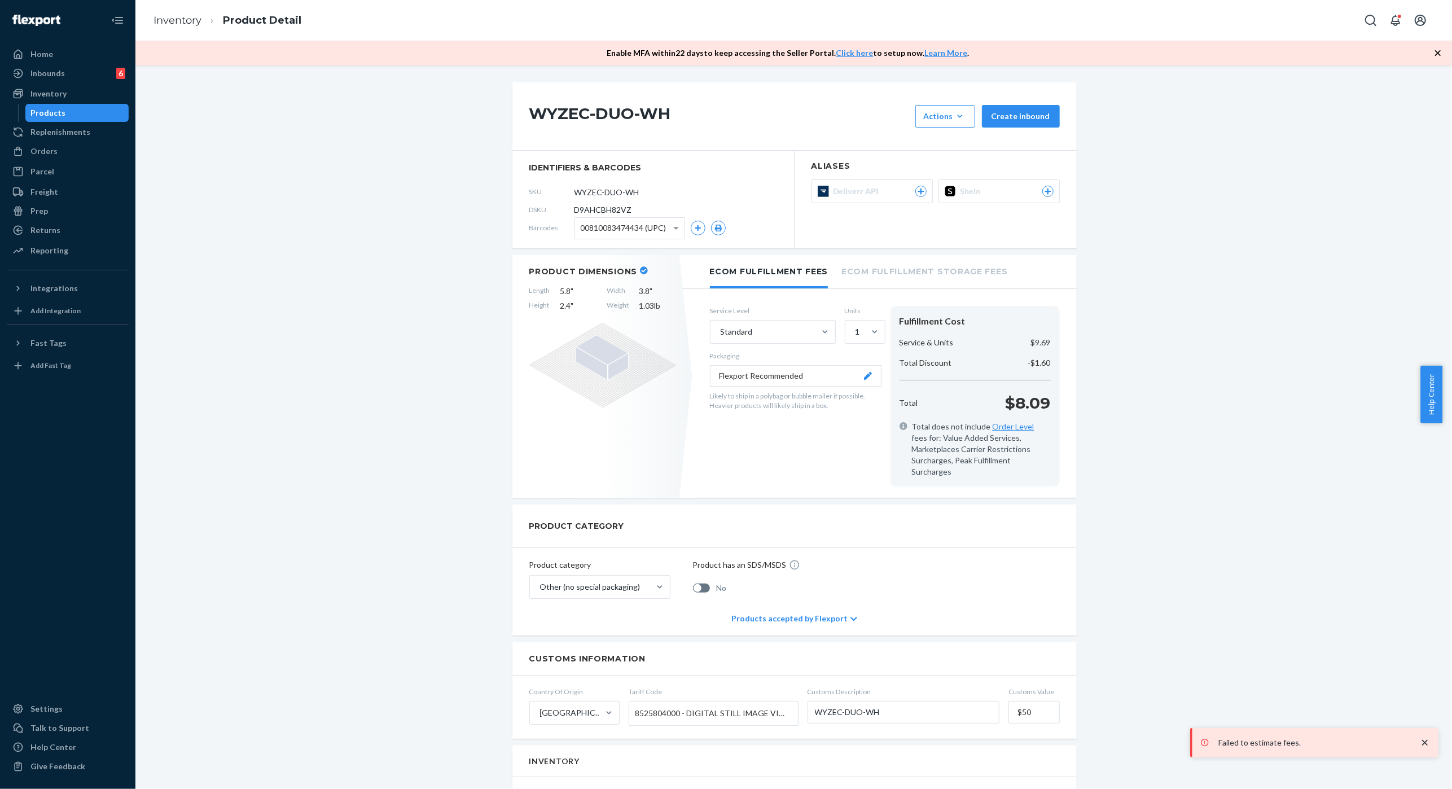
click at [606, 209] on span "D9AHCBH82VZ" at bounding box center [604, 209] width 58 height 11
copy span "D9AHCBH82VZ"
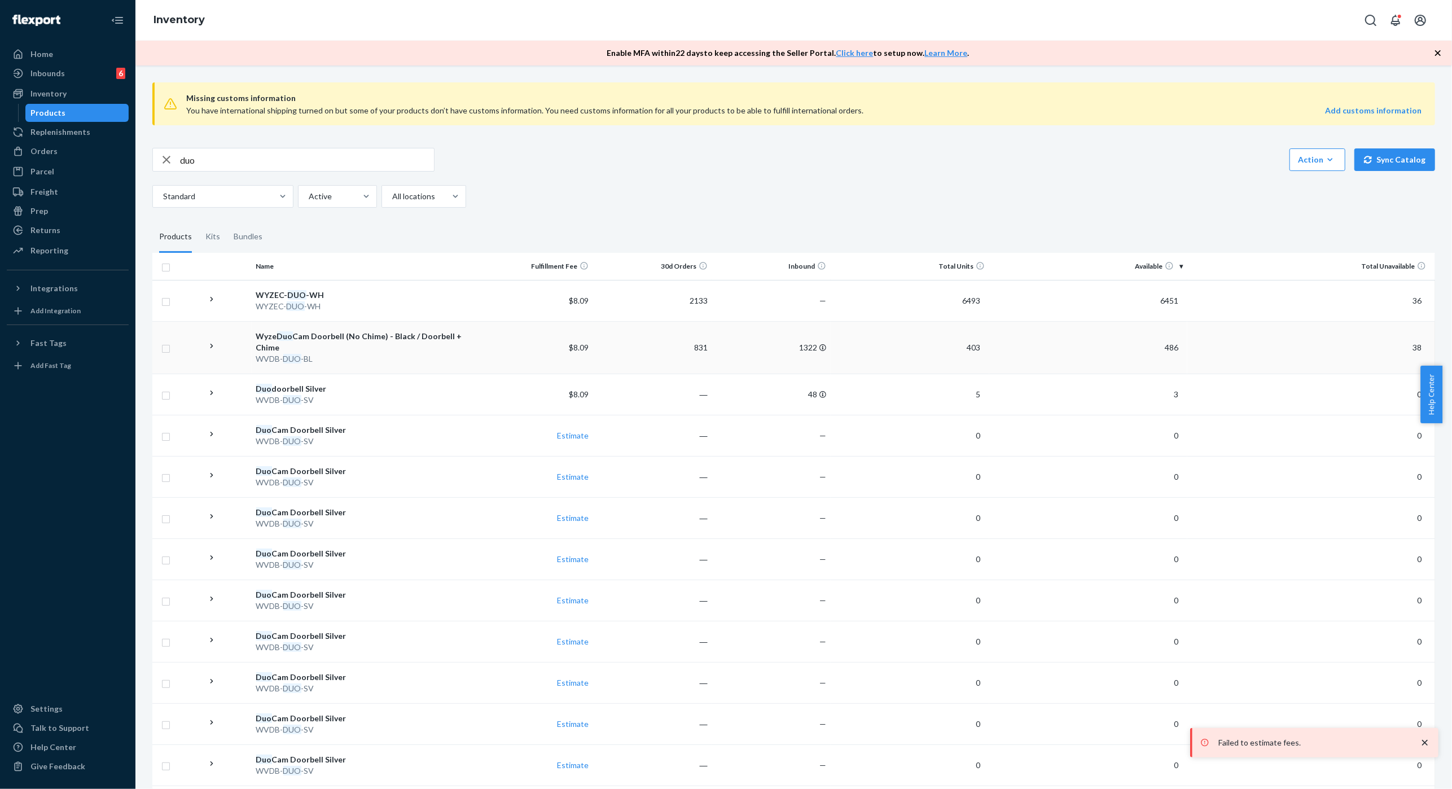
click at [347, 358] on div "WVDB- DUO -BL" at bounding box center [363, 358] width 214 height 11
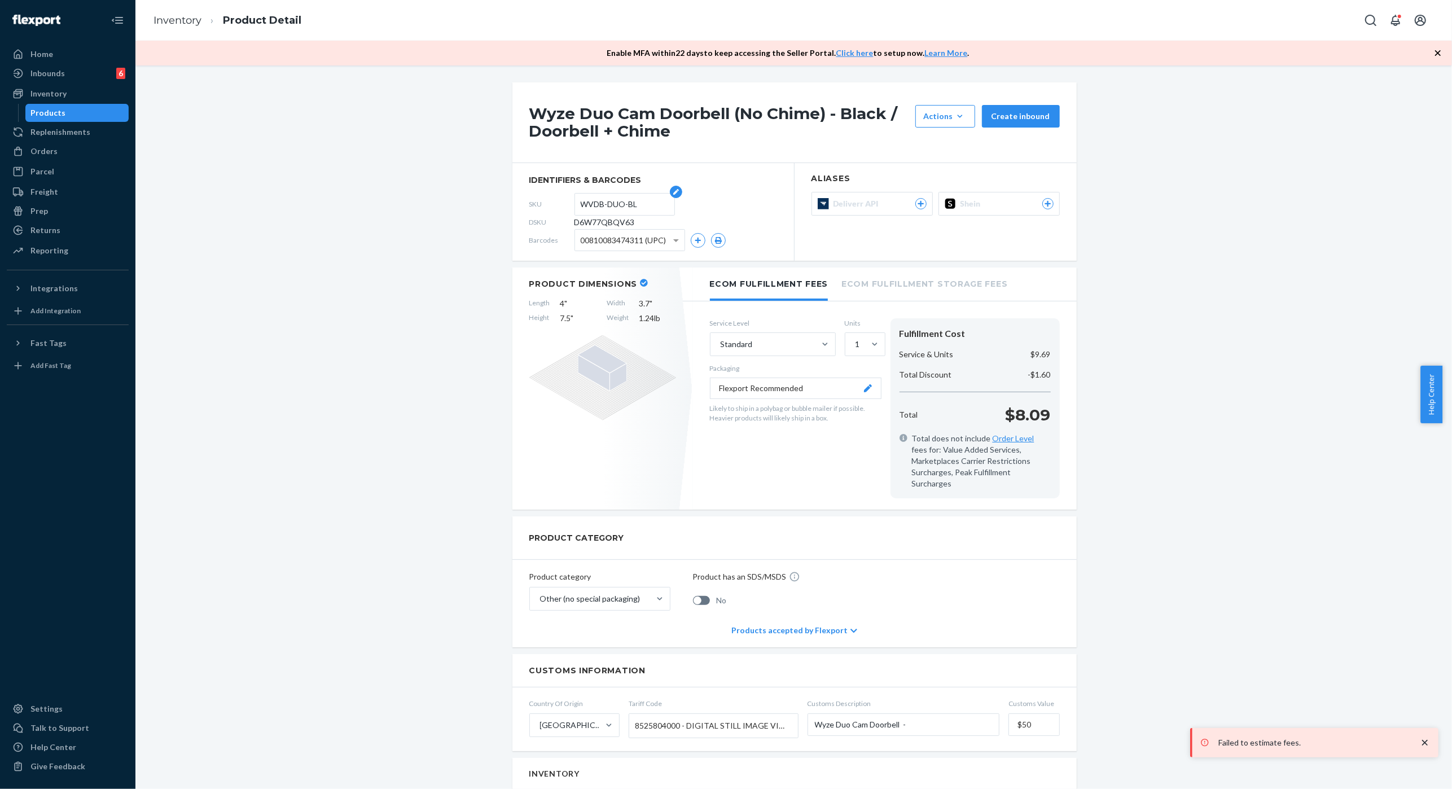
click at [599, 198] on input "WVDB-DUO-BL" at bounding box center [625, 204] width 88 height 21
